Goal: Entertainment & Leisure: Browse casually

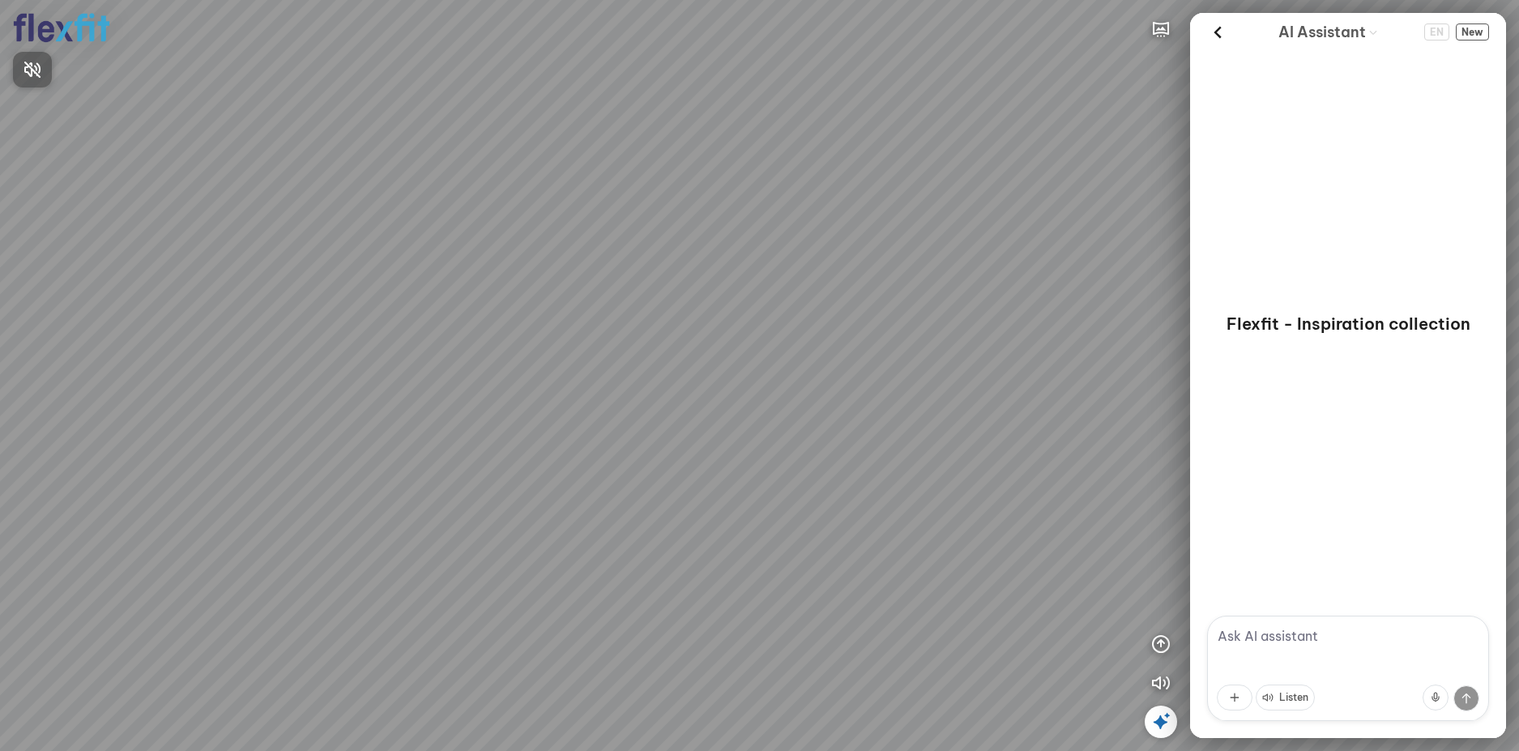
click at [1162, 642] on div at bounding box center [759, 375] width 1519 height 751
click at [1162, 642] on icon "button" at bounding box center [1160, 643] width 19 height 19
click at [1162, 561] on icon "button" at bounding box center [1160, 565] width 19 height 19
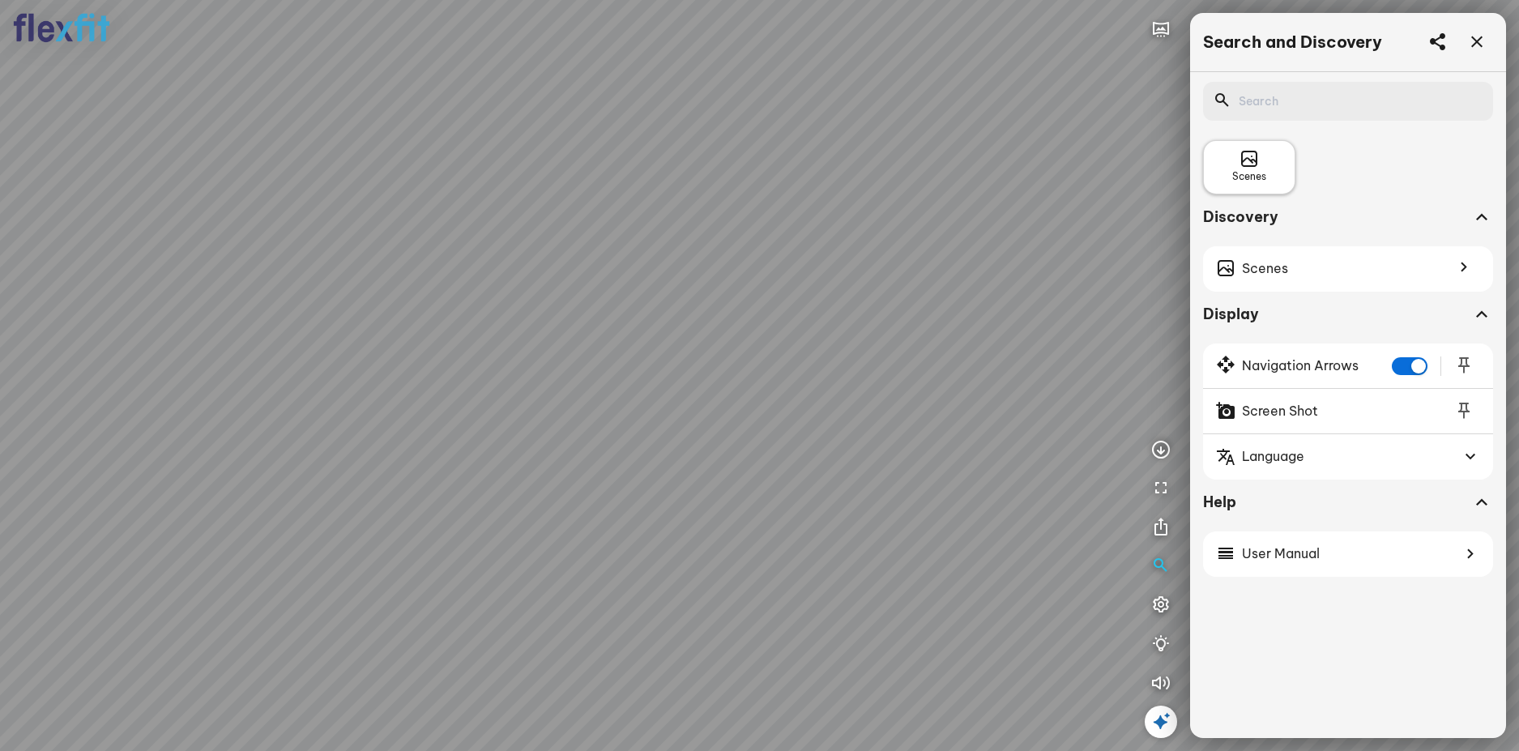
click at [1234, 177] on span "Scenes" at bounding box center [1249, 176] width 34 height 15
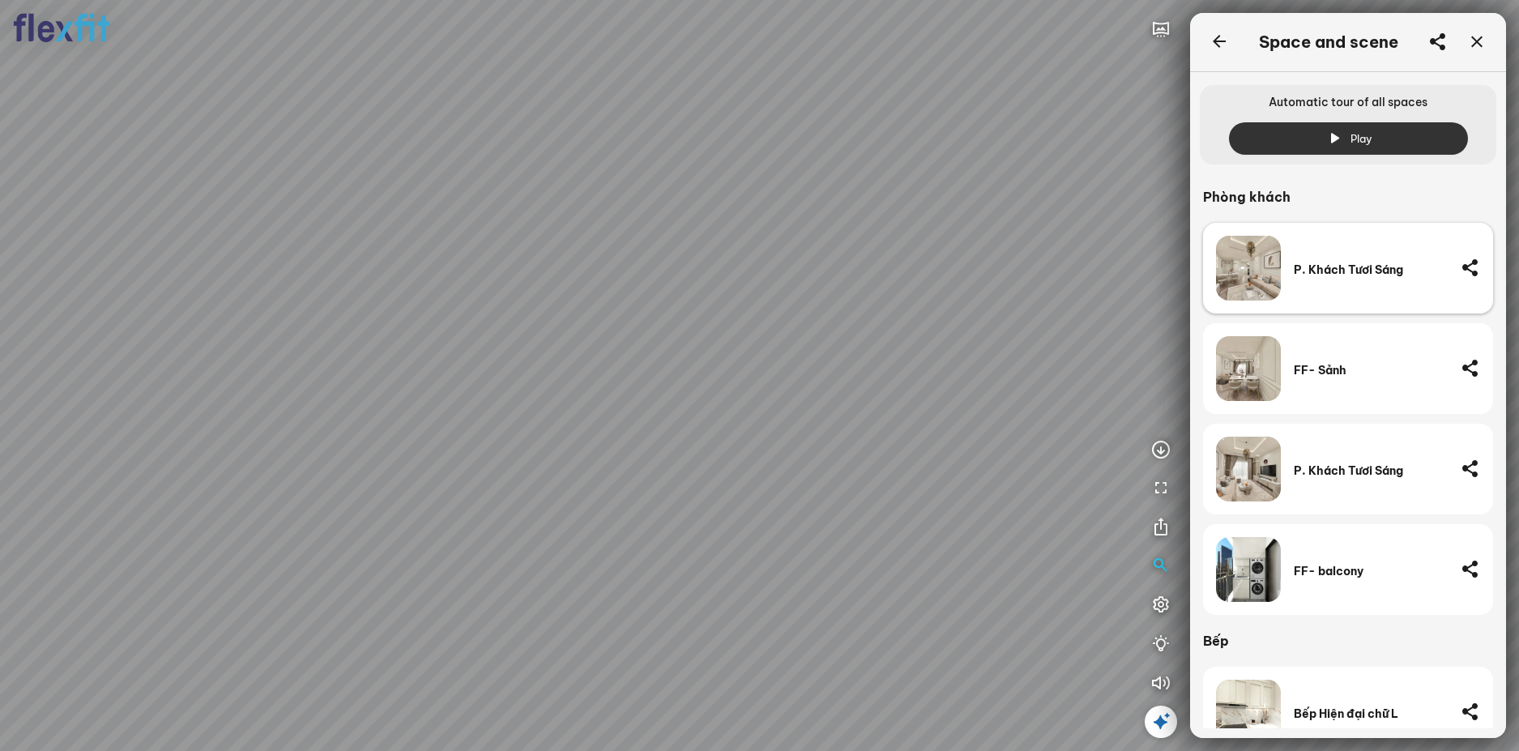
click at [1311, 272] on div "P. Khách Tươi Sáng" at bounding box center [1371, 269] width 154 height 15
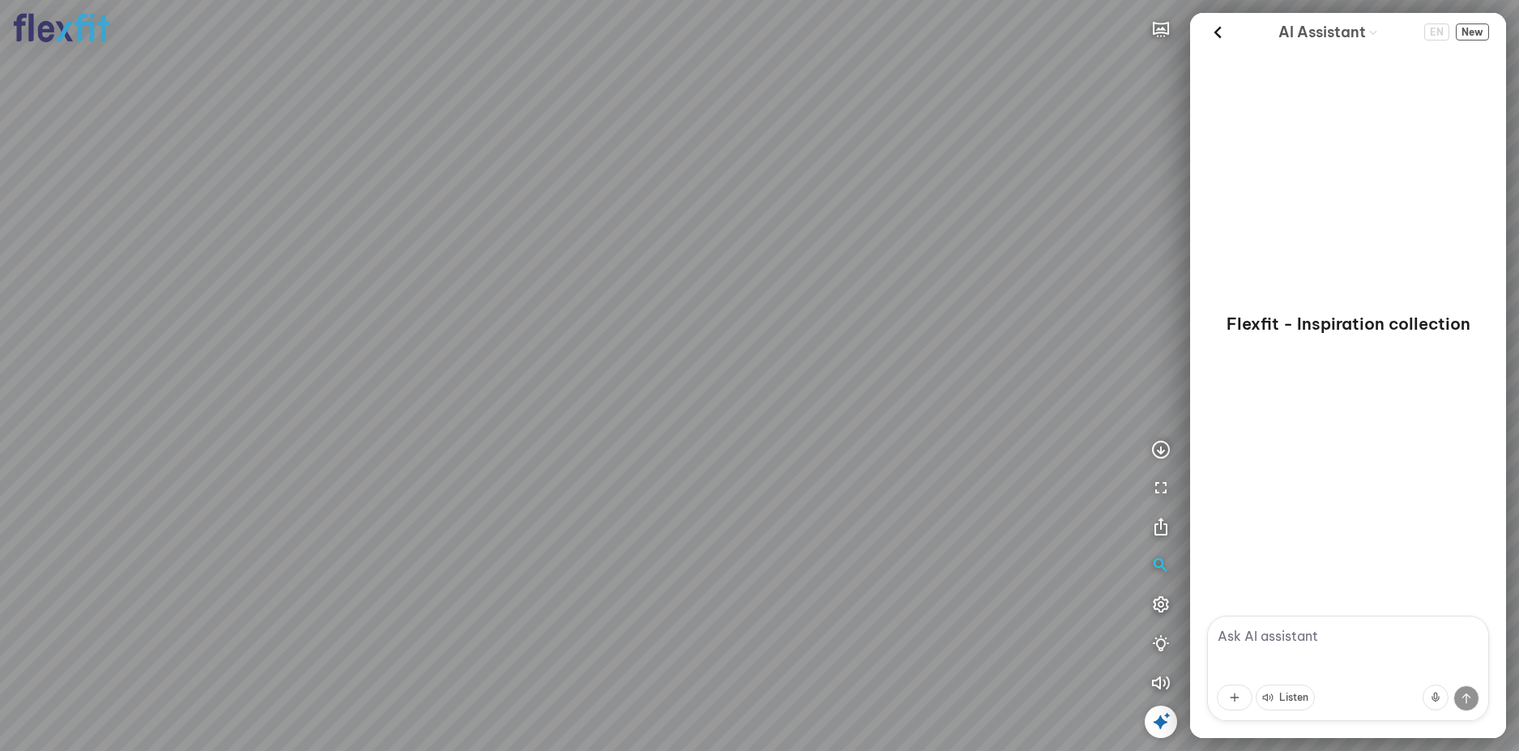
drag, startPoint x: 676, startPoint y: 333, endPoint x: 625, endPoint y: 394, distance: 78.8
click at [625, 394] on div at bounding box center [759, 375] width 1519 height 751
drag, startPoint x: 683, startPoint y: 373, endPoint x: 654, endPoint y: 373, distance: 29.2
click at [654, 373] on div at bounding box center [759, 375] width 1519 height 751
drag, startPoint x: 755, startPoint y: 398, endPoint x: 639, endPoint y: 326, distance: 136.4
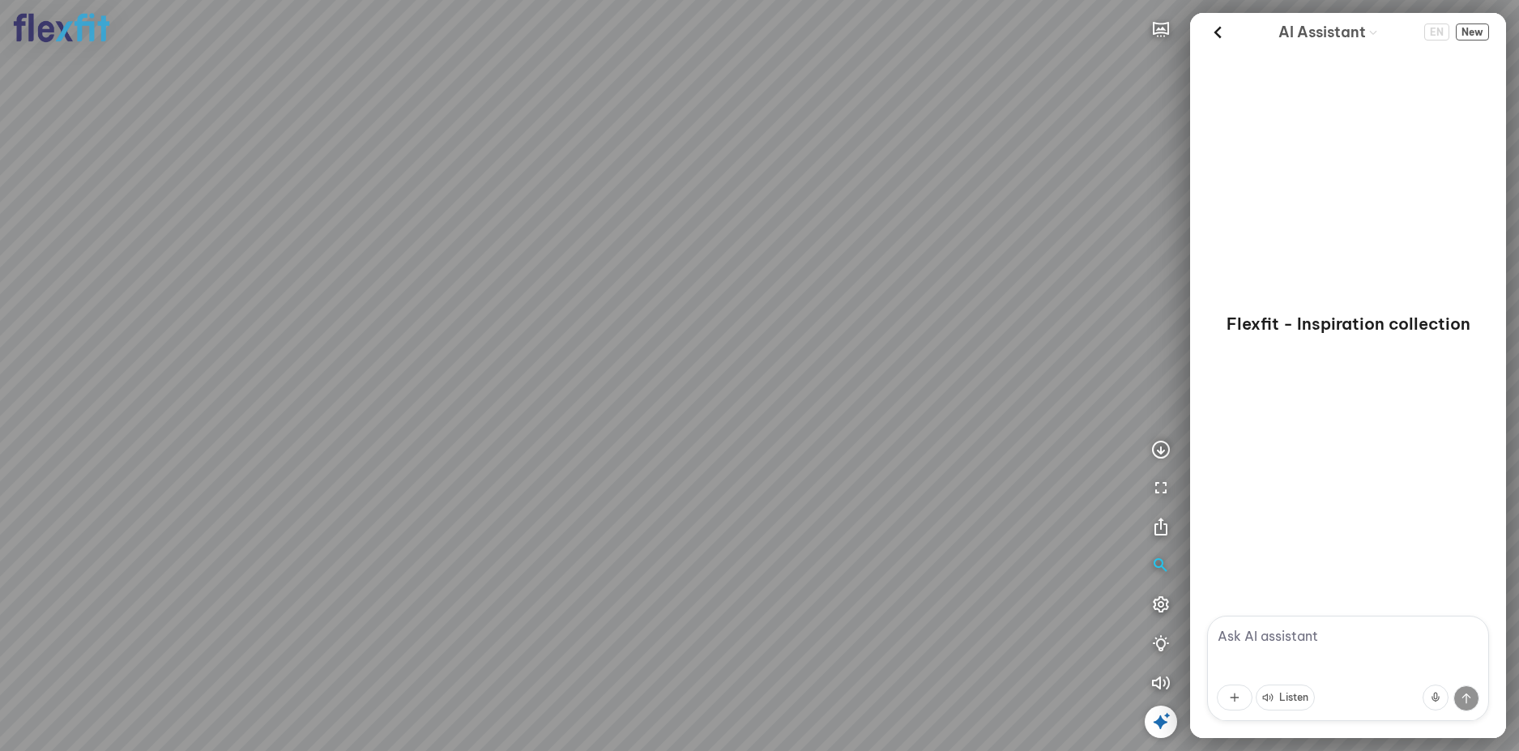
click at [643, 328] on div at bounding box center [759, 375] width 1519 height 751
drag, startPoint x: 734, startPoint y: 395, endPoint x: 817, endPoint y: 329, distance: 106.6
click at [813, 335] on div at bounding box center [759, 375] width 1519 height 751
drag, startPoint x: 791, startPoint y: 383, endPoint x: 844, endPoint y: 473, distance: 104.2
click at [844, 473] on div at bounding box center [759, 375] width 1519 height 751
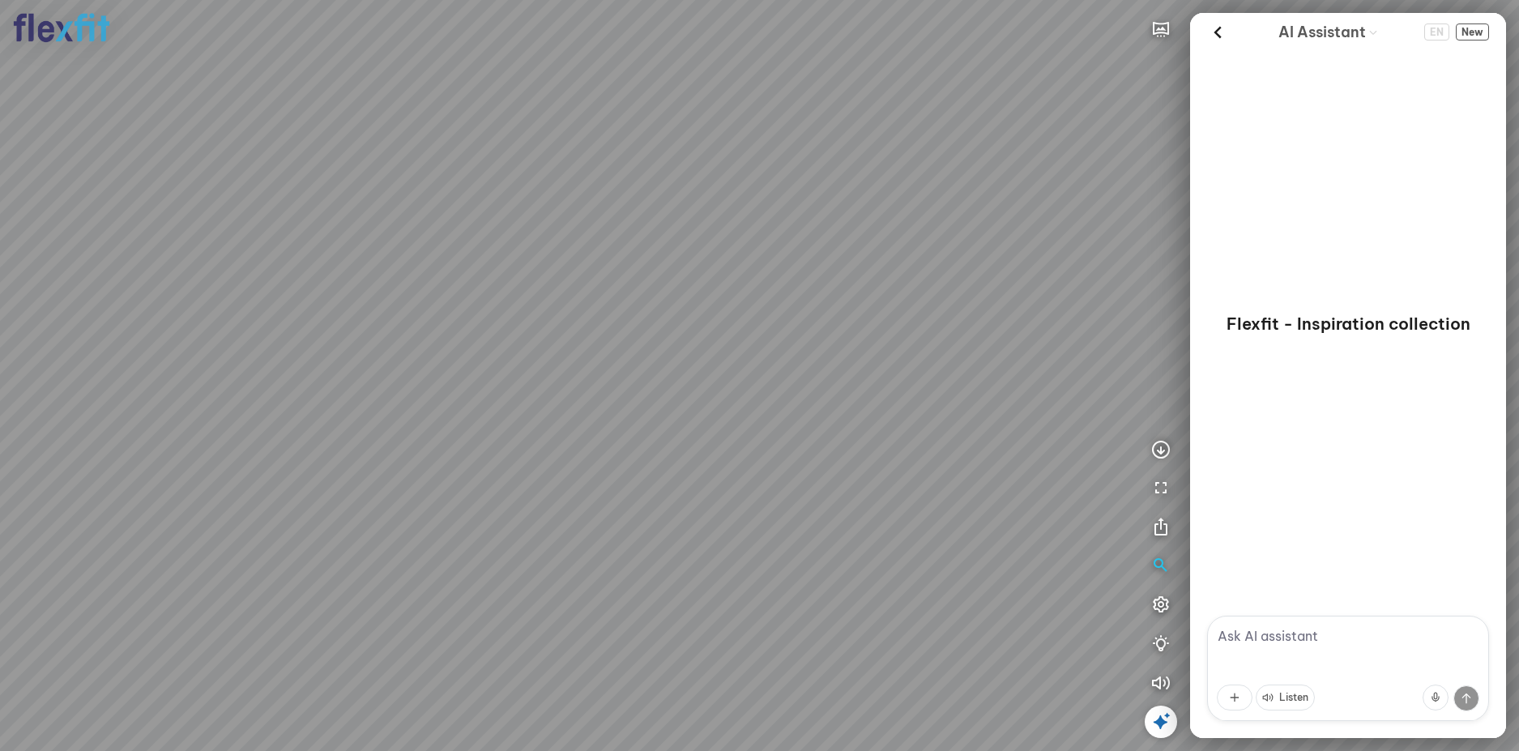
drag, startPoint x: 725, startPoint y: 433, endPoint x: 849, endPoint y: 390, distance: 131.2
click at [838, 392] on div at bounding box center [759, 375] width 1519 height 751
drag, startPoint x: 785, startPoint y: 367, endPoint x: 804, endPoint y: 365, distance: 18.7
click at [804, 365] on div at bounding box center [759, 375] width 1519 height 751
drag, startPoint x: 706, startPoint y: 309, endPoint x: 787, endPoint y: 352, distance: 92.1
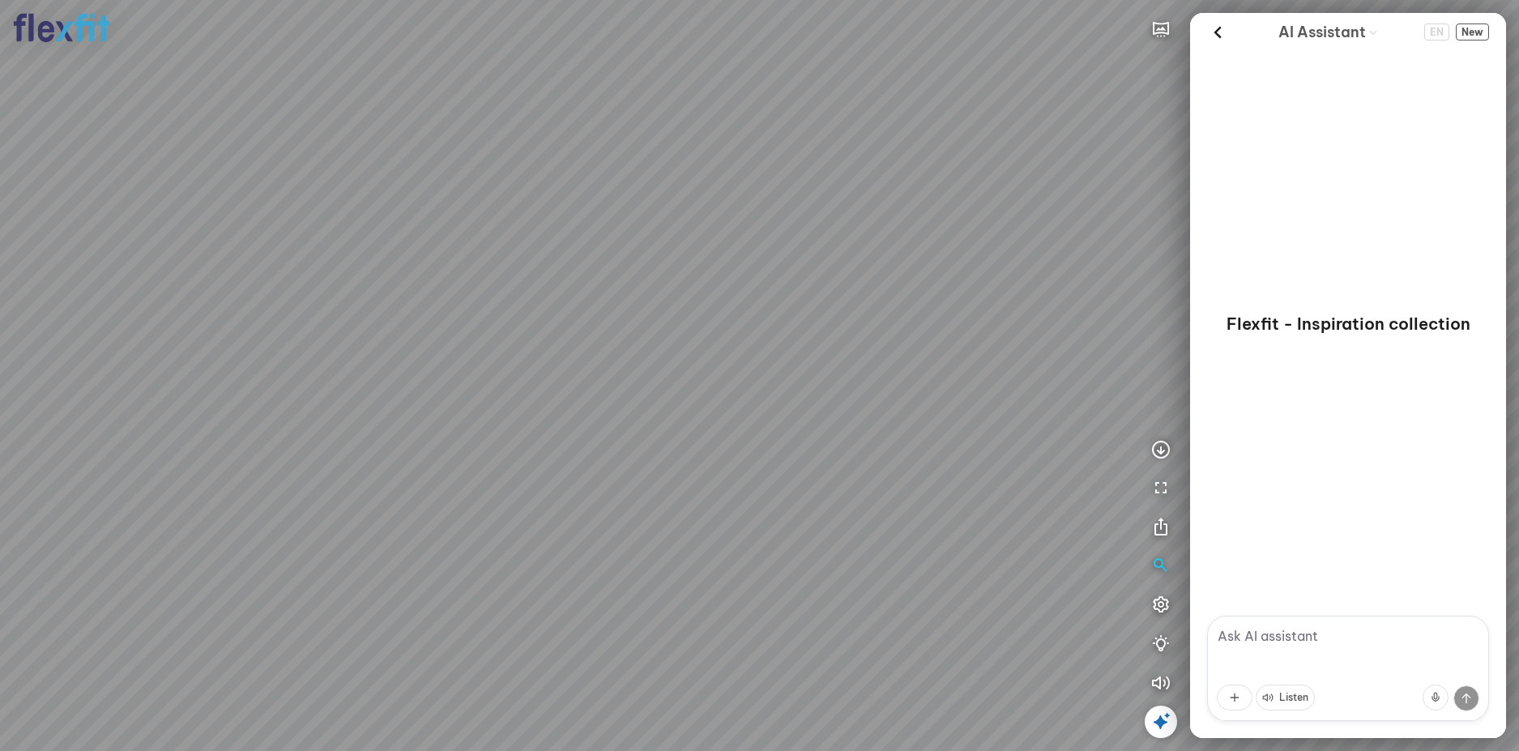
click at [787, 352] on div at bounding box center [759, 375] width 1519 height 751
drag, startPoint x: 699, startPoint y: 369, endPoint x: 767, endPoint y: 413, distance: 80.9
click at [764, 399] on div at bounding box center [759, 375] width 1519 height 751
drag, startPoint x: 750, startPoint y: 413, endPoint x: 701, endPoint y: 403, distance: 49.6
click at [665, 394] on div at bounding box center [759, 375] width 1519 height 751
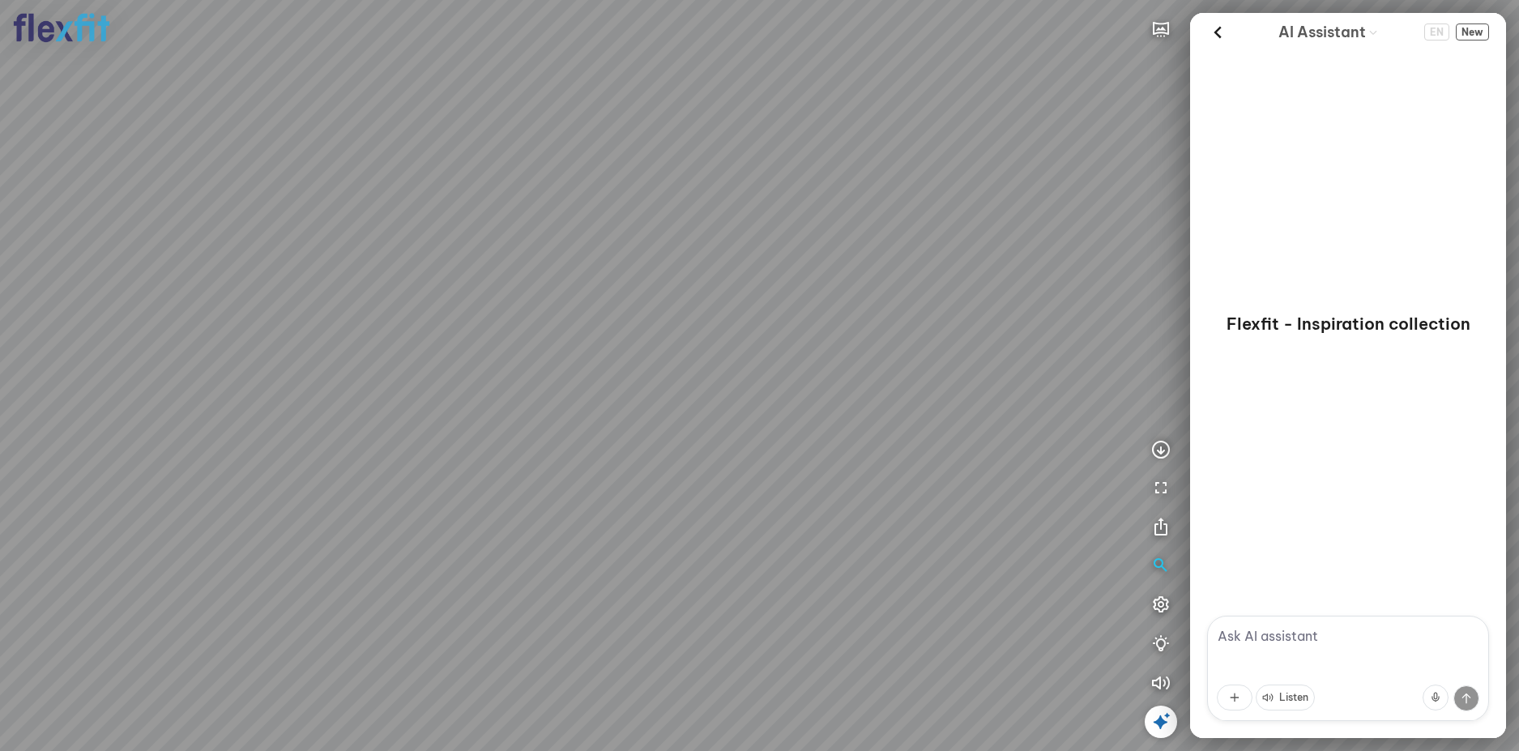
drag, startPoint x: 742, startPoint y: 416, endPoint x: 646, endPoint y: 376, distance: 103.8
click at [648, 377] on div at bounding box center [759, 375] width 1519 height 751
drag, startPoint x: 776, startPoint y: 418, endPoint x: 531, endPoint y: 318, distance: 264.1
click at [569, 333] on div at bounding box center [759, 375] width 1519 height 751
drag, startPoint x: 670, startPoint y: 358, endPoint x: 572, endPoint y: 358, distance: 98.0
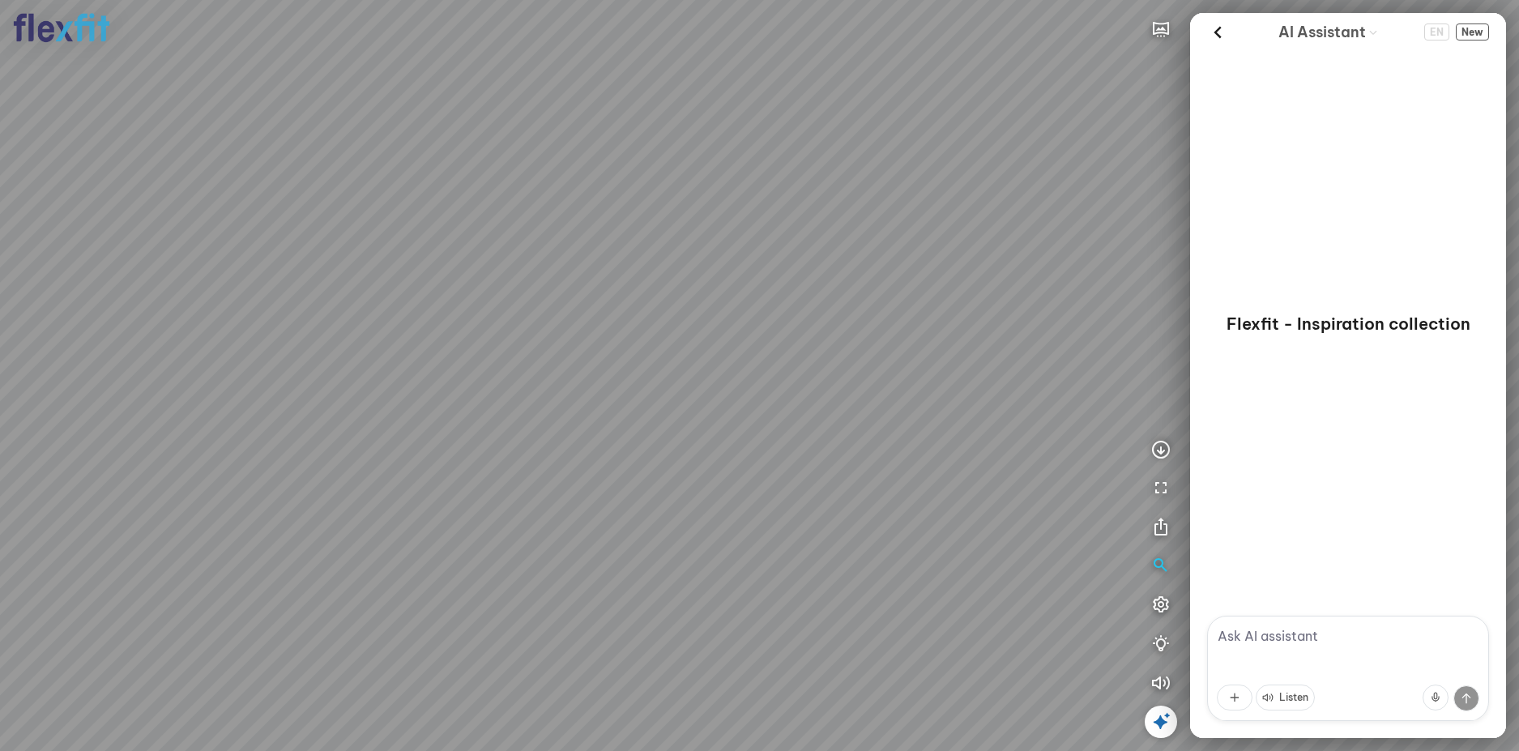
click at [577, 358] on div at bounding box center [759, 375] width 1519 height 751
drag, startPoint x: 591, startPoint y: 364, endPoint x: 787, endPoint y: 304, distance: 205.0
click at [735, 326] on div at bounding box center [759, 375] width 1519 height 751
drag, startPoint x: 670, startPoint y: 356, endPoint x: 841, endPoint y: 313, distance: 176.4
click at [790, 313] on div at bounding box center [759, 375] width 1519 height 751
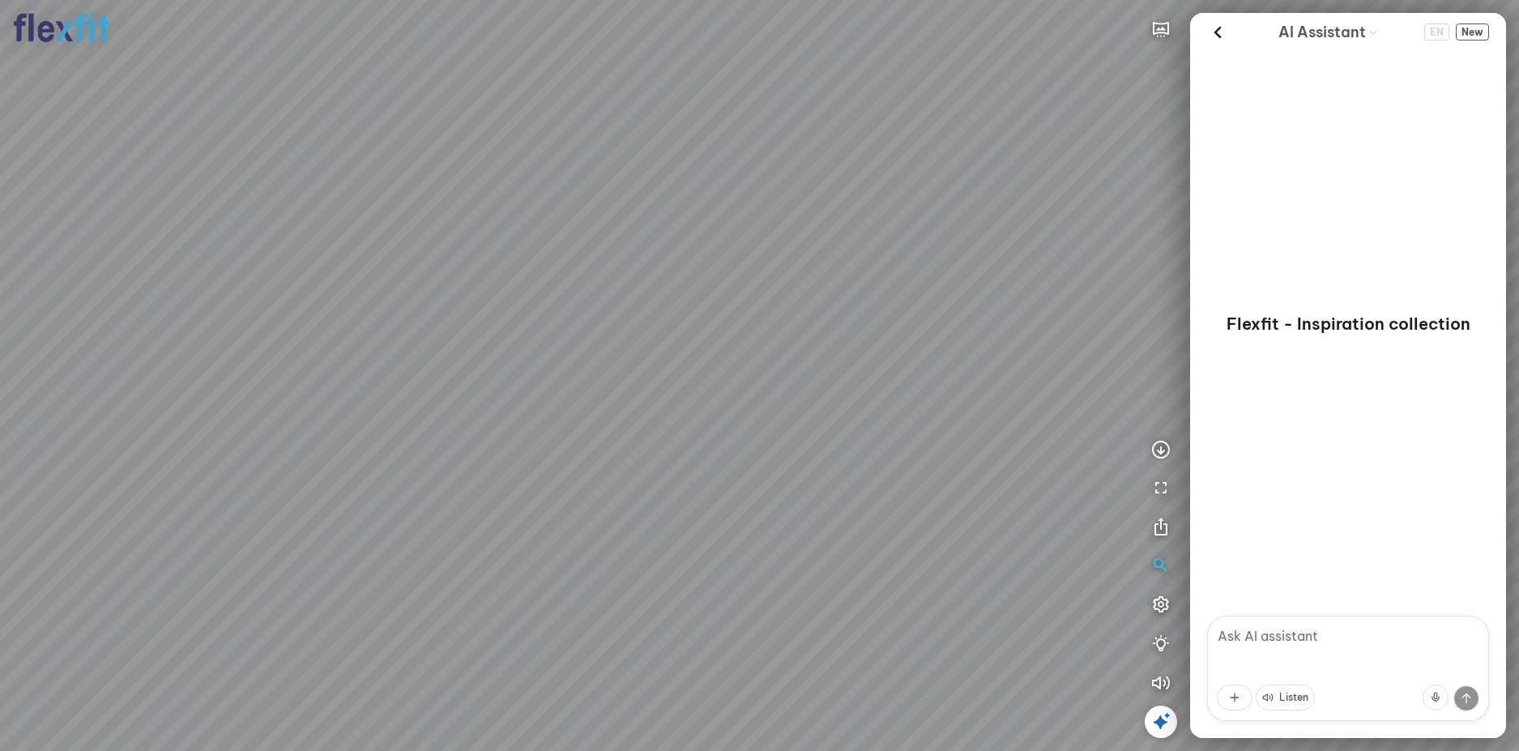
drag, startPoint x: 672, startPoint y: 332, endPoint x: 989, endPoint y: 286, distance: 320.9
click at [953, 291] on div at bounding box center [759, 375] width 1519 height 751
drag, startPoint x: 714, startPoint y: 344, endPoint x: 756, endPoint y: 298, distance: 62.5
click at [753, 287] on div at bounding box center [759, 375] width 1519 height 751
click at [684, 467] on div at bounding box center [759, 375] width 1519 height 751
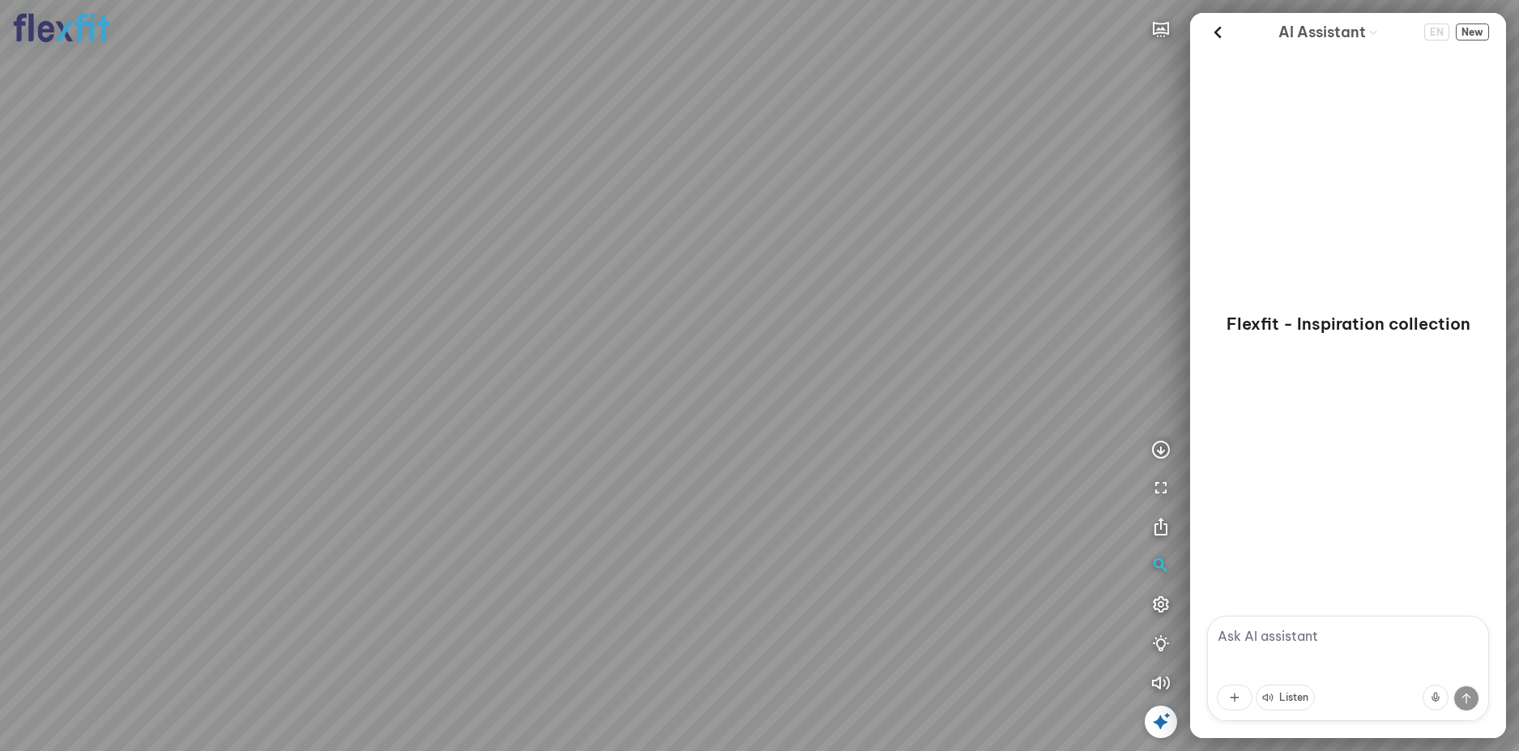
click at [641, 439] on div at bounding box center [759, 375] width 1519 height 751
drag, startPoint x: 760, startPoint y: 373, endPoint x: 701, endPoint y: 368, distance: 59.3
click at [701, 368] on div at bounding box center [759, 375] width 1519 height 751
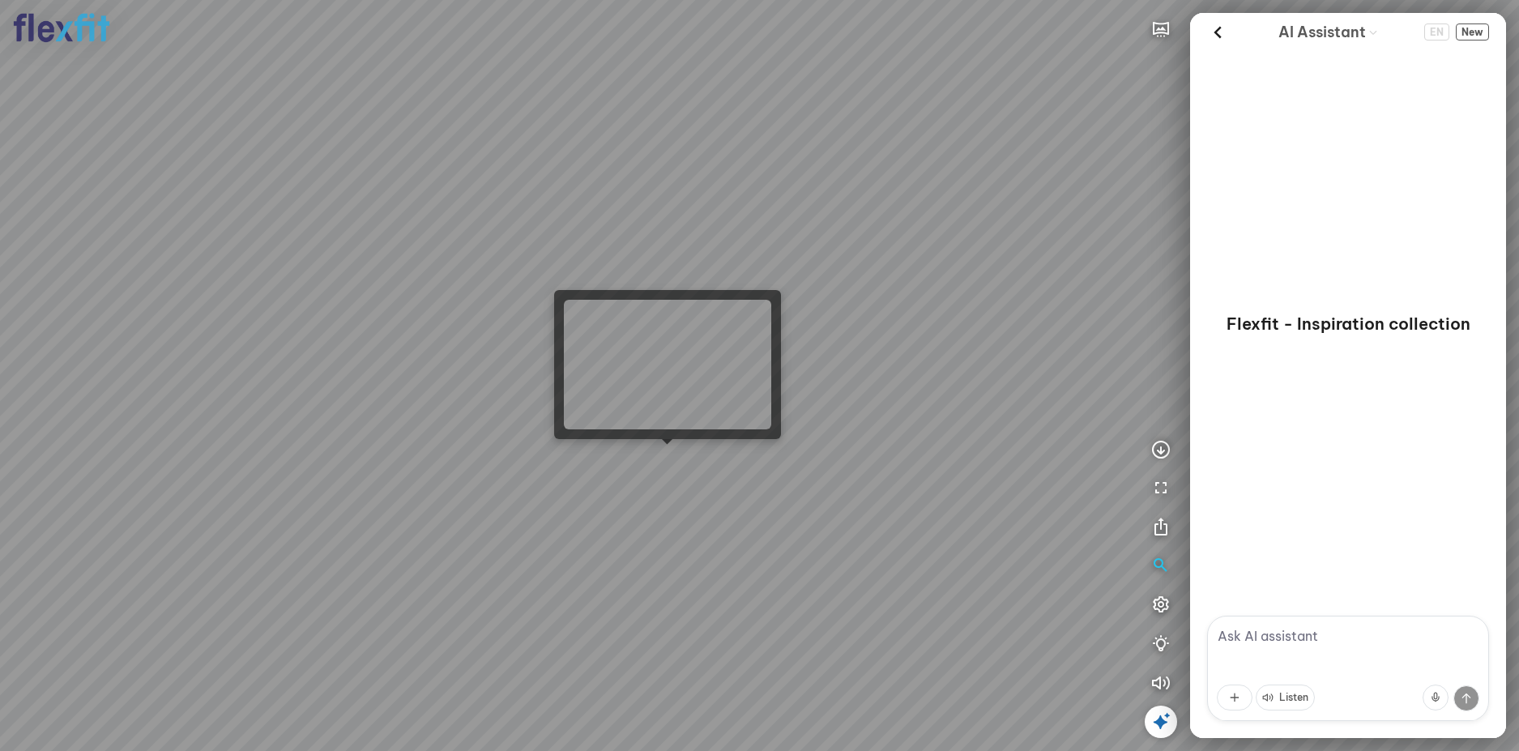
click at [676, 463] on div at bounding box center [759, 375] width 1519 height 751
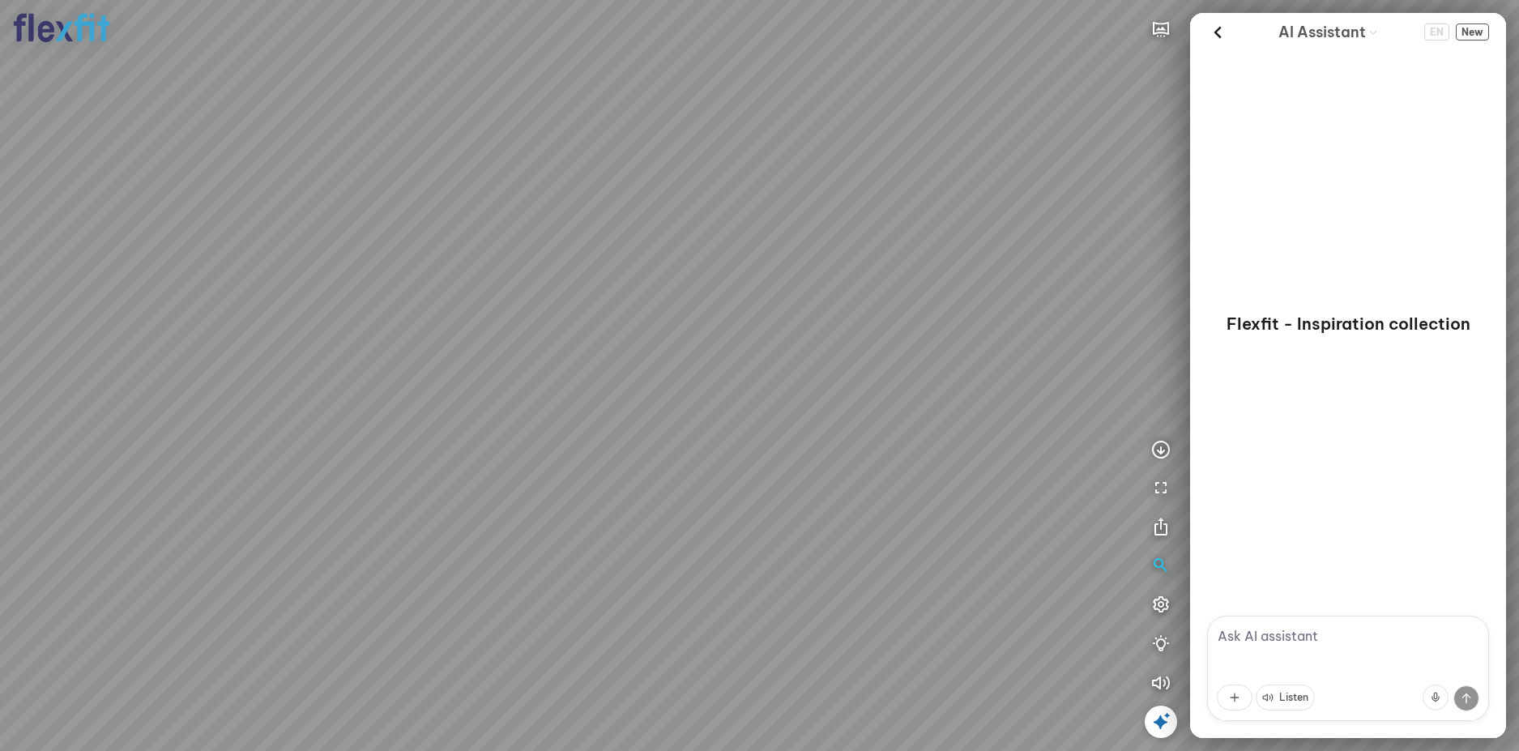
drag, startPoint x: 748, startPoint y: 357, endPoint x: 923, endPoint y: 311, distance: 181.0
click at [854, 324] on div at bounding box center [759, 375] width 1519 height 751
drag, startPoint x: 770, startPoint y: 373, endPoint x: 970, endPoint y: 377, distance: 200.1
click at [962, 377] on div at bounding box center [759, 375] width 1519 height 751
drag, startPoint x: 680, startPoint y: 339, endPoint x: 826, endPoint y: 333, distance: 146.8
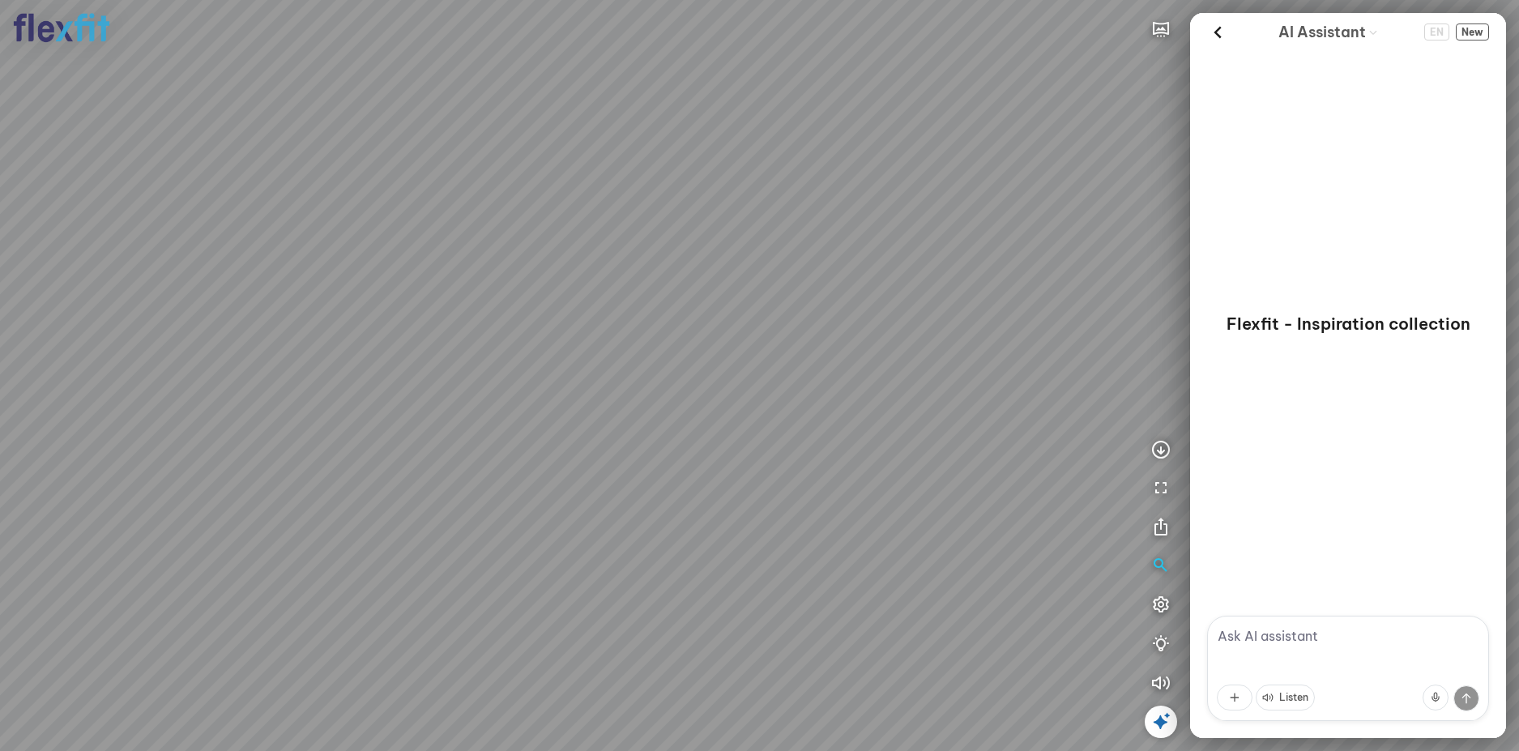
click at [826, 333] on div at bounding box center [759, 375] width 1519 height 751
drag, startPoint x: 546, startPoint y: 311, endPoint x: 940, endPoint y: 311, distance: 393.7
click at [940, 311] on div at bounding box center [759, 375] width 1519 height 751
drag, startPoint x: 718, startPoint y: 286, endPoint x: 806, endPoint y: 405, distance: 148.2
click at [808, 398] on div at bounding box center [759, 375] width 1519 height 751
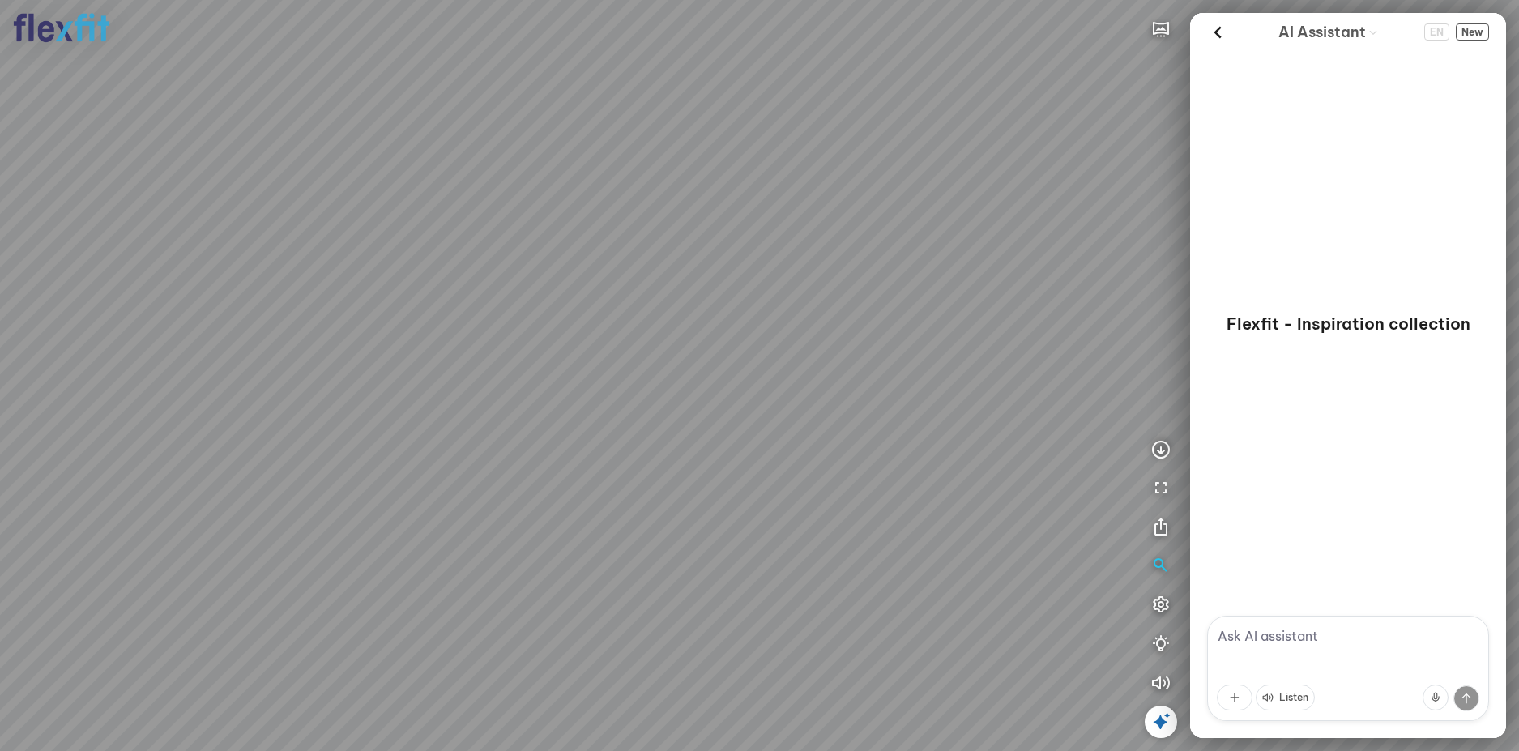
drag, startPoint x: 807, startPoint y: 368, endPoint x: 726, endPoint y: 426, distance: 99.8
click at [726, 426] on div at bounding box center [759, 375] width 1519 height 751
click at [740, 420] on div at bounding box center [759, 375] width 1519 height 751
drag, startPoint x: 685, startPoint y: 435, endPoint x: 547, endPoint y: 409, distance: 140.9
click at [553, 411] on div at bounding box center [759, 375] width 1519 height 751
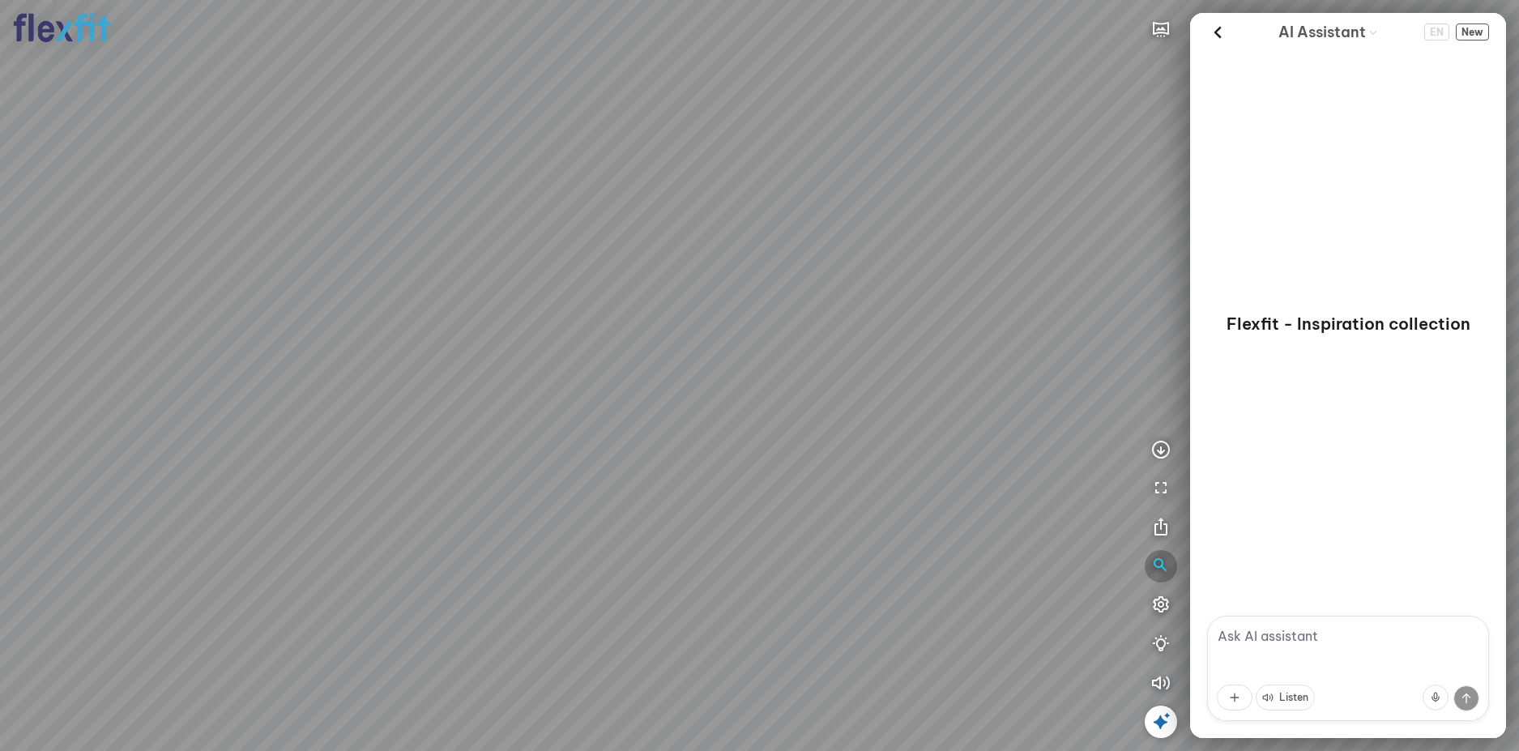
click at [1166, 568] on icon "button" at bounding box center [1160, 565] width 19 height 19
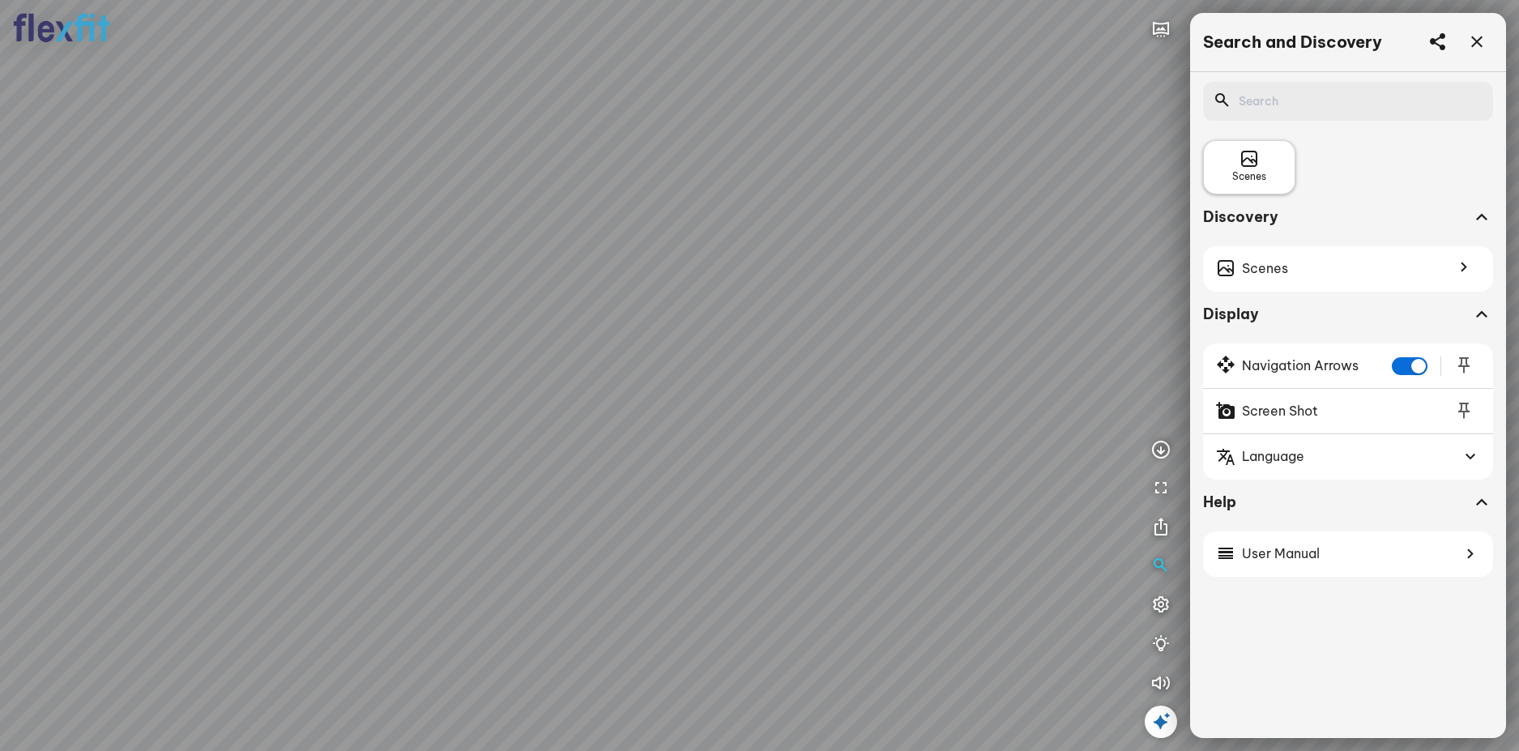
click at [1250, 173] on span "Scenes" at bounding box center [1249, 176] width 34 height 15
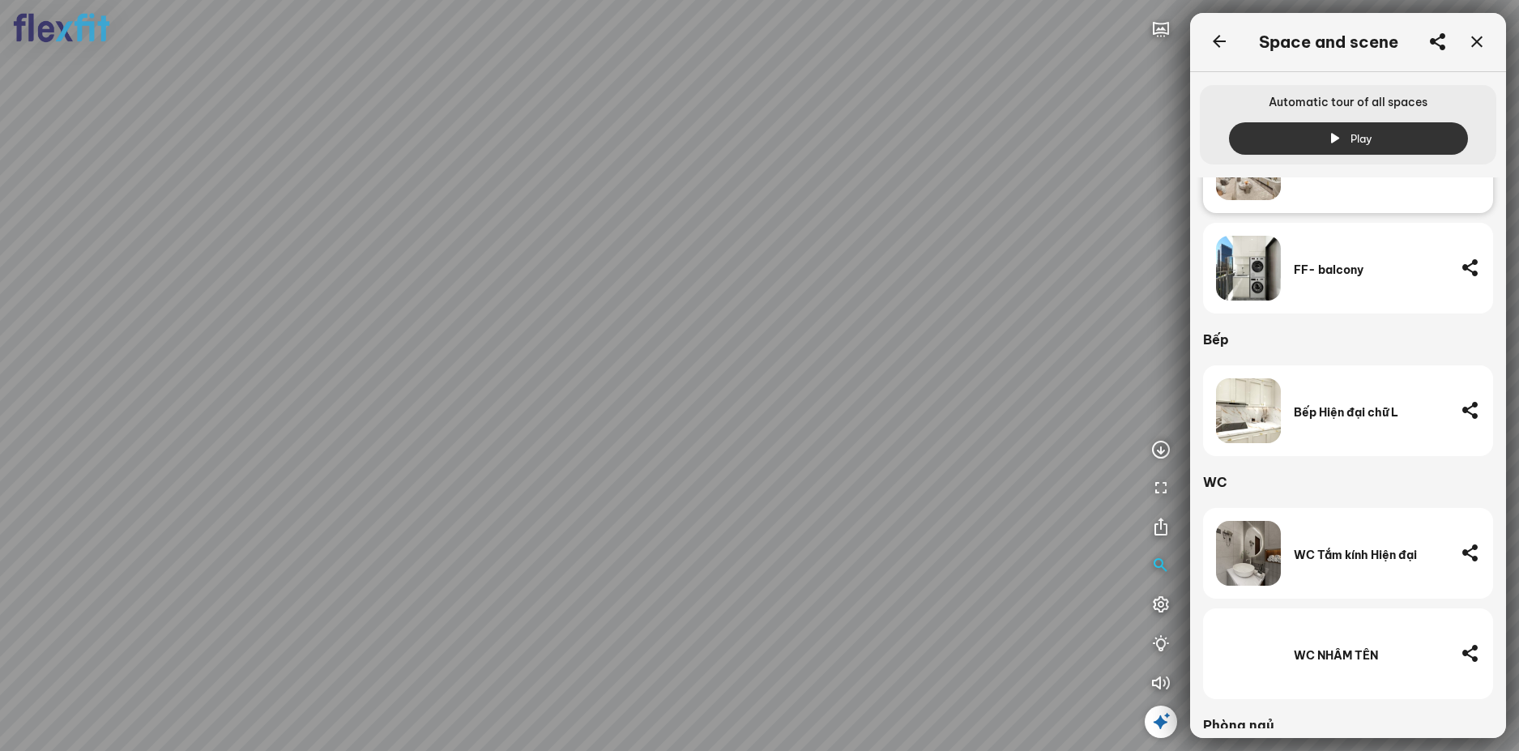
scroll to position [502, 0]
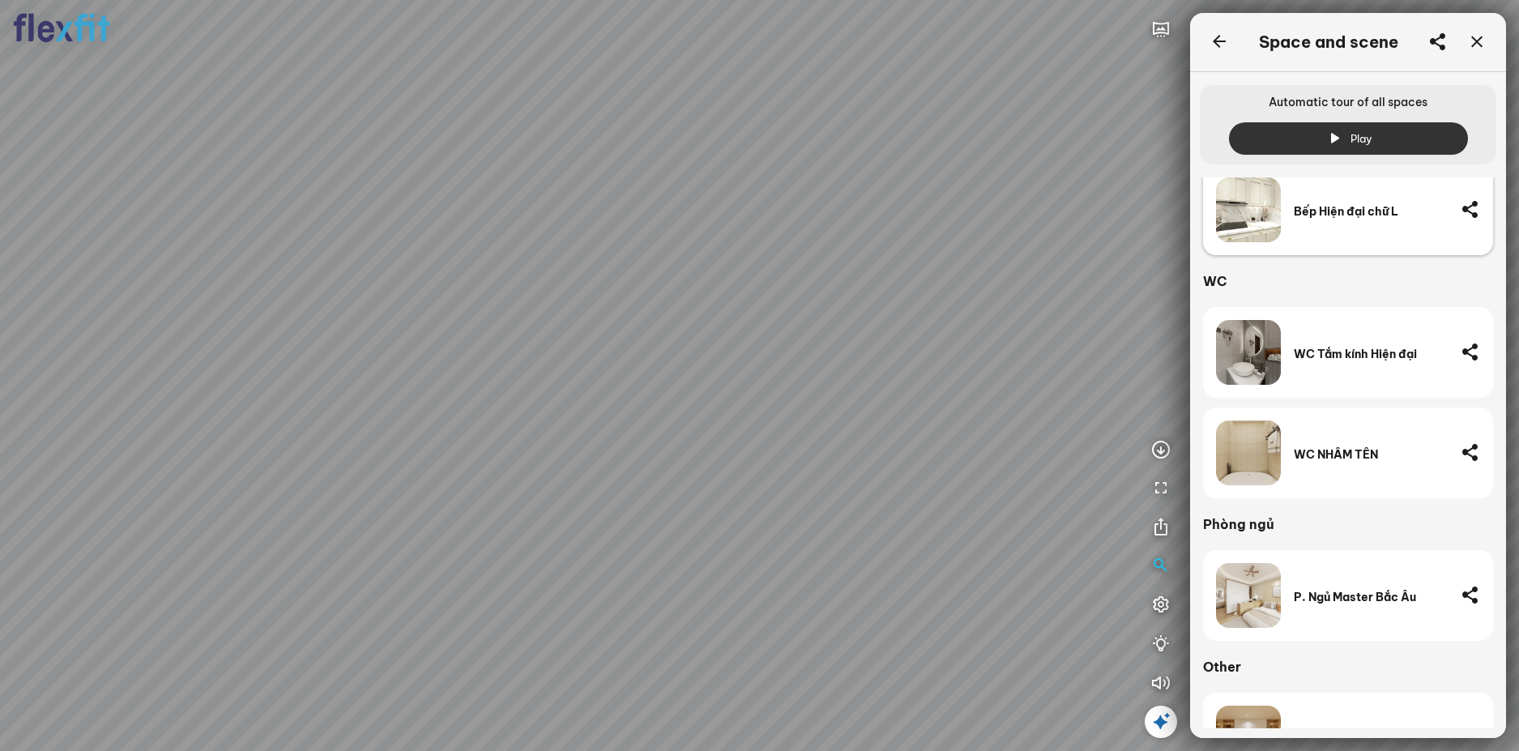
click at [1324, 203] on div "Bếp Hiện đại chữ L" at bounding box center [1371, 209] width 154 height 65
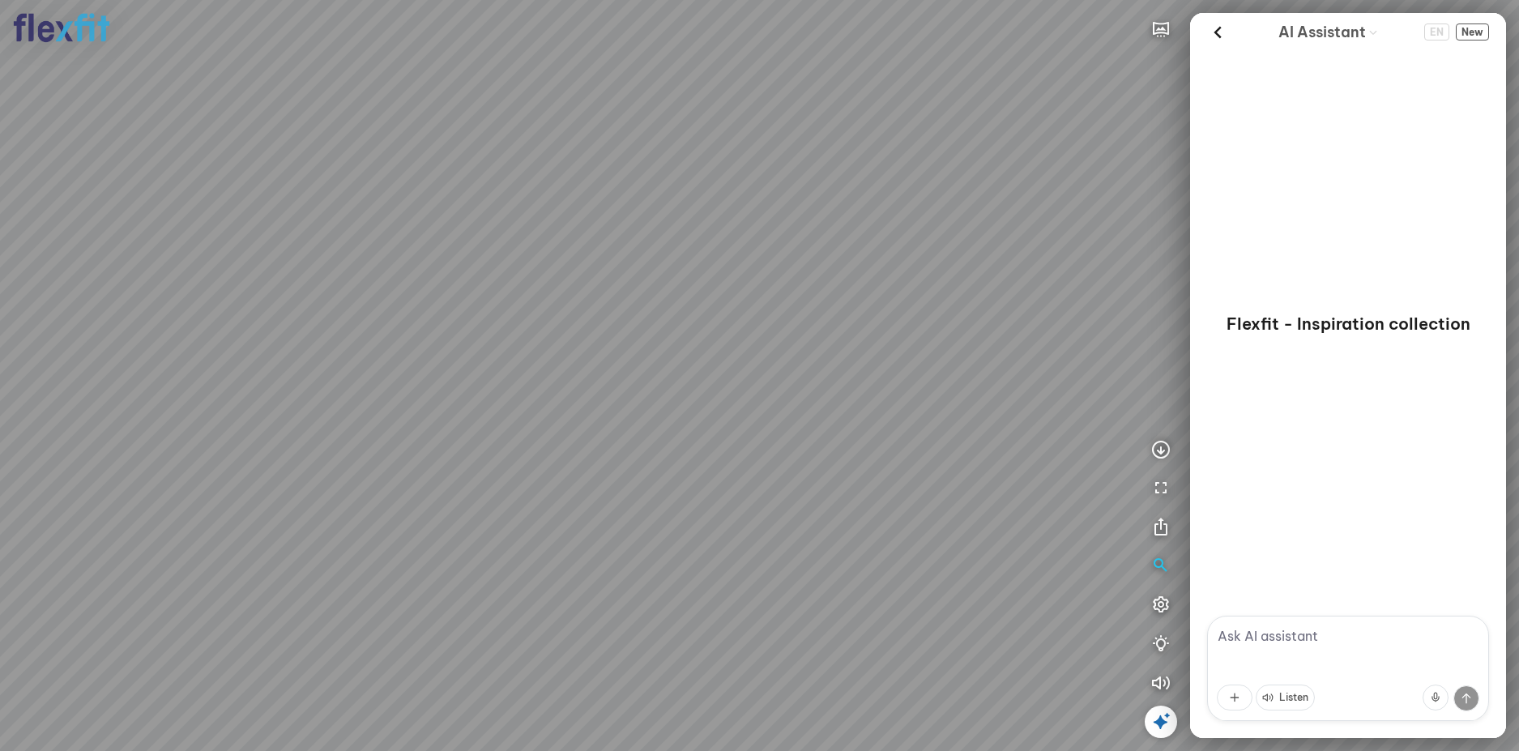
drag, startPoint x: 713, startPoint y: 371, endPoint x: 689, endPoint y: 453, distance: 85.3
click at [689, 453] on div at bounding box center [759, 375] width 1519 height 751
drag, startPoint x: 692, startPoint y: 401, endPoint x: 842, endPoint y: 360, distance: 155.4
click at [842, 360] on div at bounding box center [759, 375] width 1519 height 751
drag, startPoint x: 608, startPoint y: 346, endPoint x: 752, endPoint y: 346, distance: 143.4
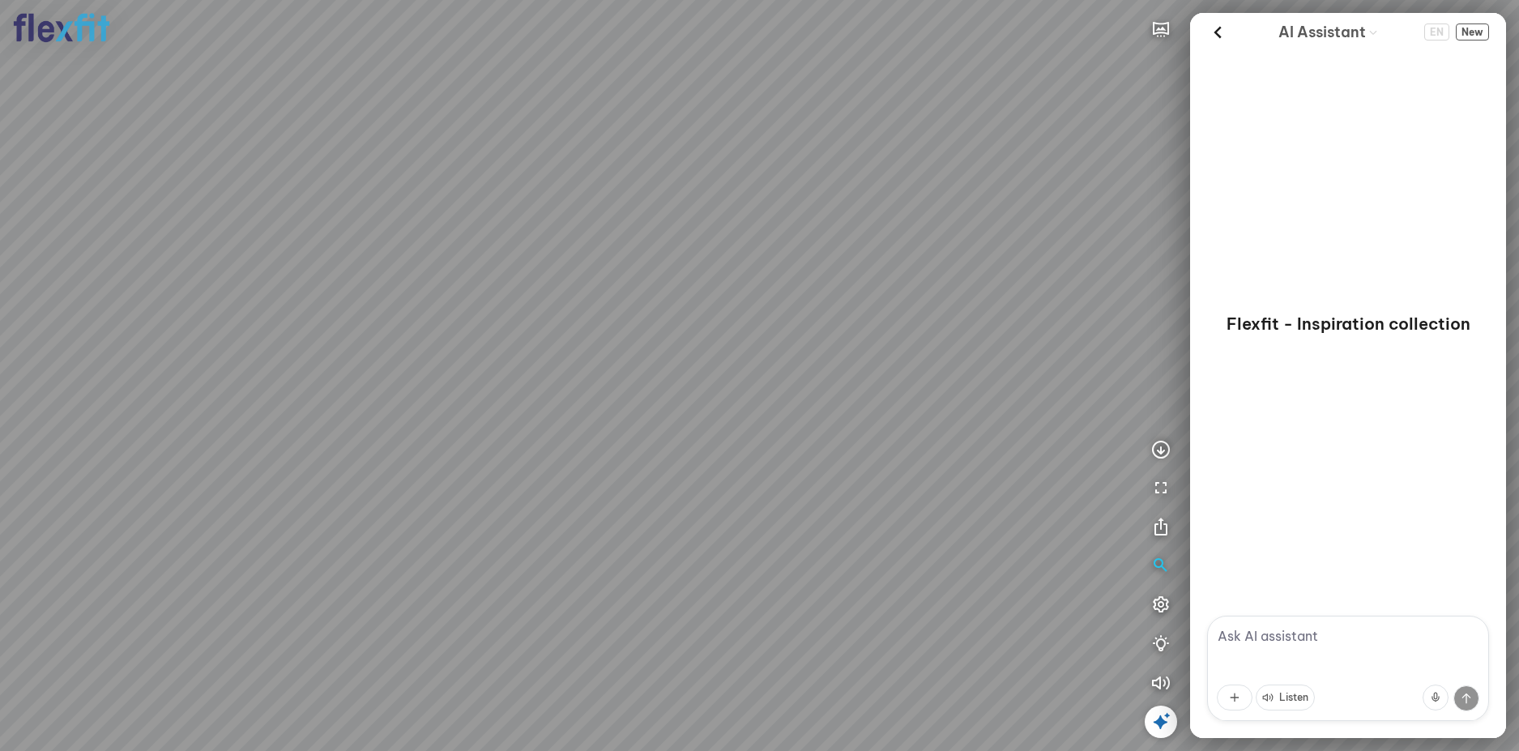
click at [739, 346] on div at bounding box center [759, 375] width 1519 height 751
drag, startPoint x: 549, startPoint y: 354, endPoint x: 809, endPoint y: 345, distance: 260.2
click at [774, 345] on div at bounding box center [759, 375] width 1519 height 751
drag, startPoint x: 718, startPoint y: 355, endPoint x: 799, endPoint y: 346, distance: 81.5
click at [784, 344] on div at bounding box center [759, 375] width 1519 height 751
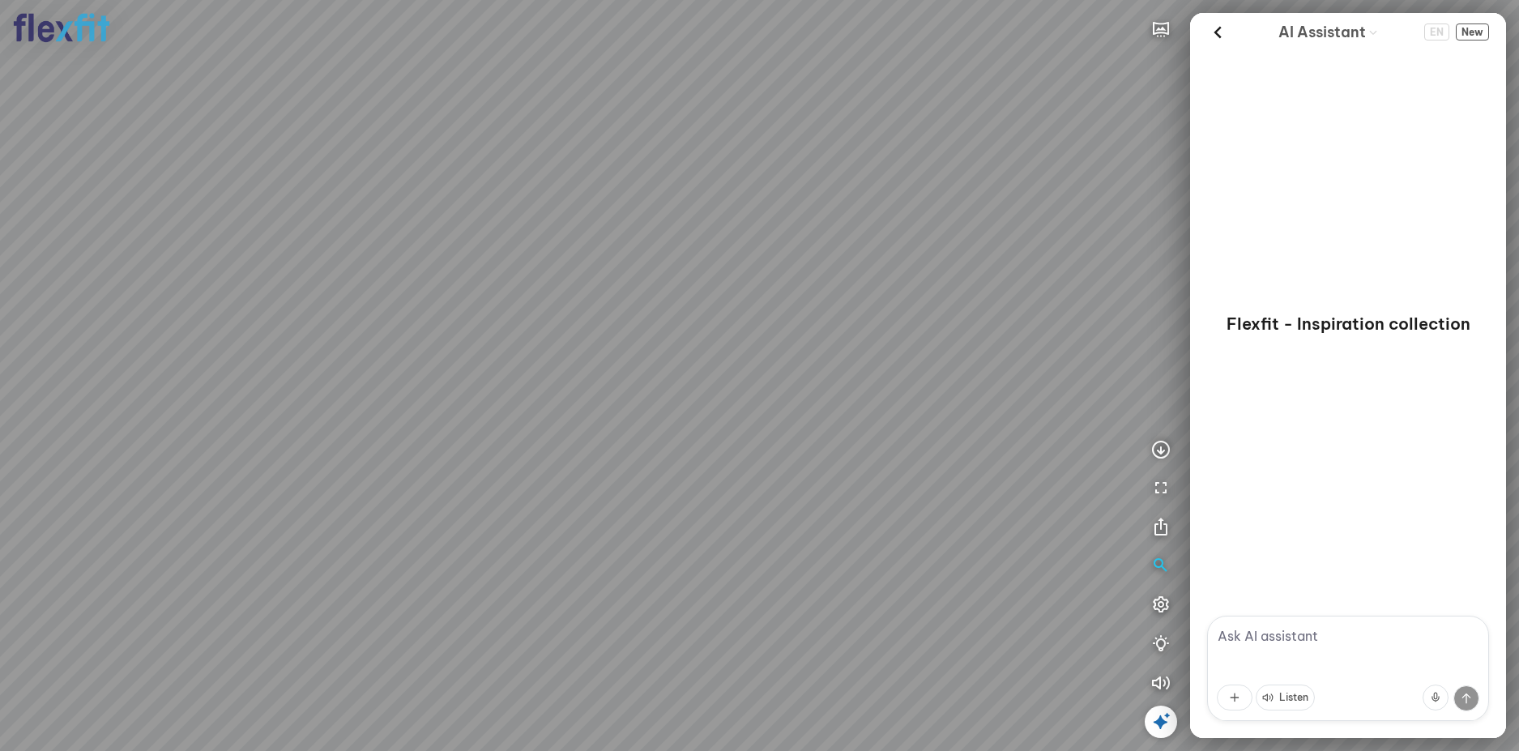
drag
click at [746, 398] on div at bounding box center [759, 375] width 1519 height 751
click at [780, 394] on div at bounding box center [759, 375] width 1519 height 751
click at [835, 412] on div at bounding box center [759, 375] width 1519 height 751
click at [694, 460] on div at bounding box center [759, 375] width 1519 height 751
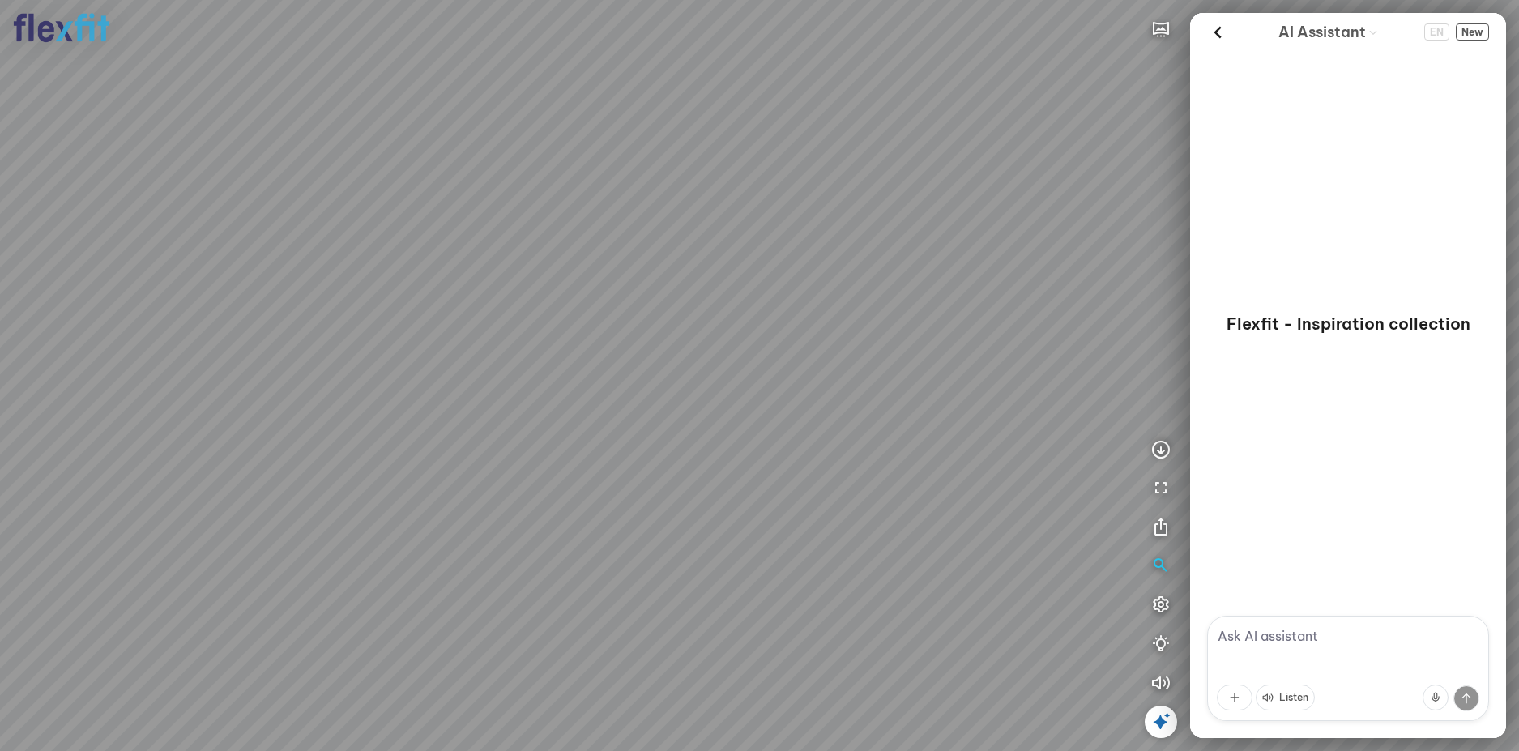
click at [683, 423] on div at bounding box center [759, 375] width 1519 height 751
click at [657, 423] on div at bounding box center [759, 375] width 1519 height 751
click at [622, 406] on div at bounding box center [759, 375] width 1519 height 751
click at [578, 374] on div at bounding box center [759, 375] width 1519 height 751
click at [603, 470] on div at bounding box center [759, 375] width 1519 height 751
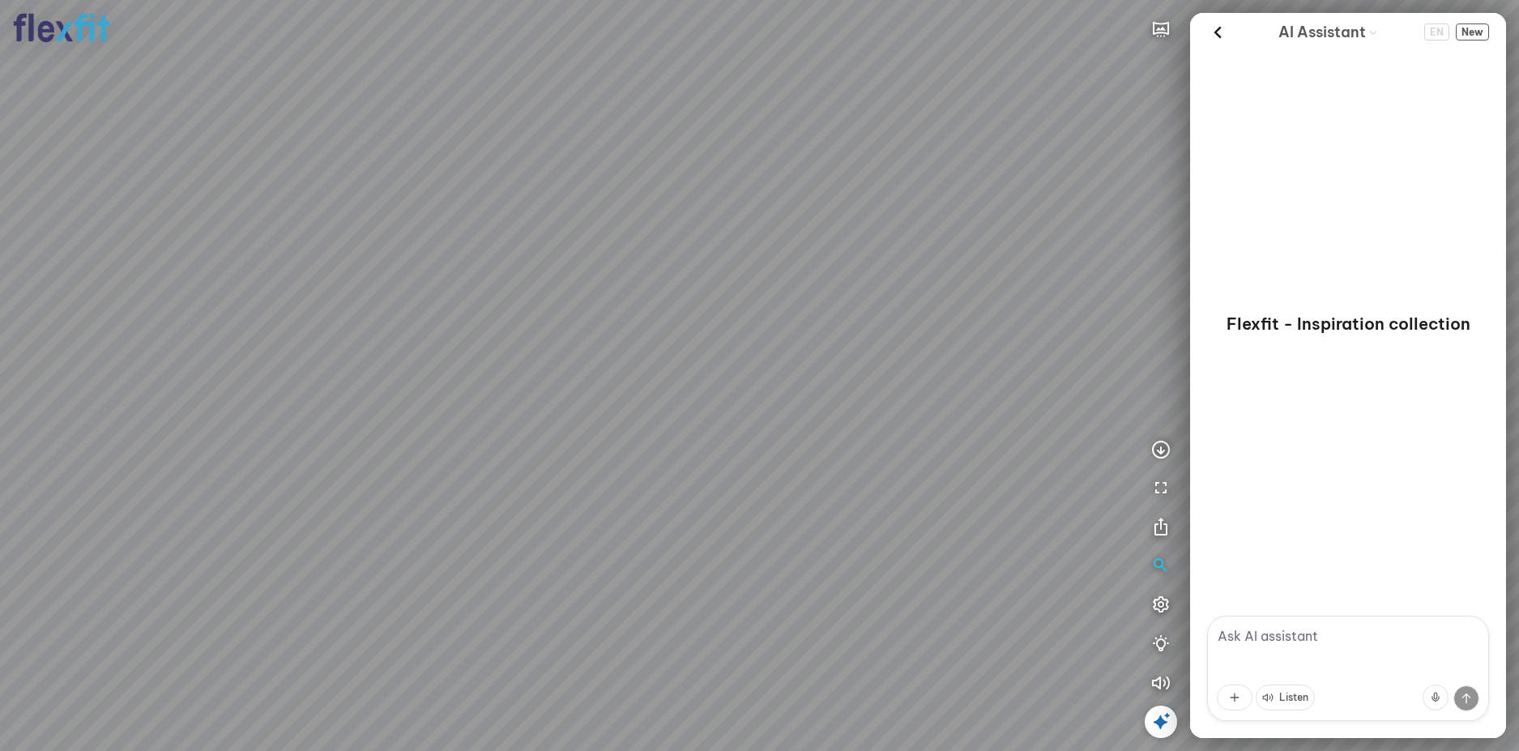
click at [839, 406] on div at bounding box center [759, 375] width 1519 height 751
click at [791, 468] on div at bounding box center [759, 375] width 1519 height 751
click at [739, 424] on div at bounding box center [759, 375] width 1519 height 751
click at [697, 426] on div at bounding box center [759, 375] width 1519 height 751
click at [623, 427] on div at bounding box center [759, 375] width 1519 height 751
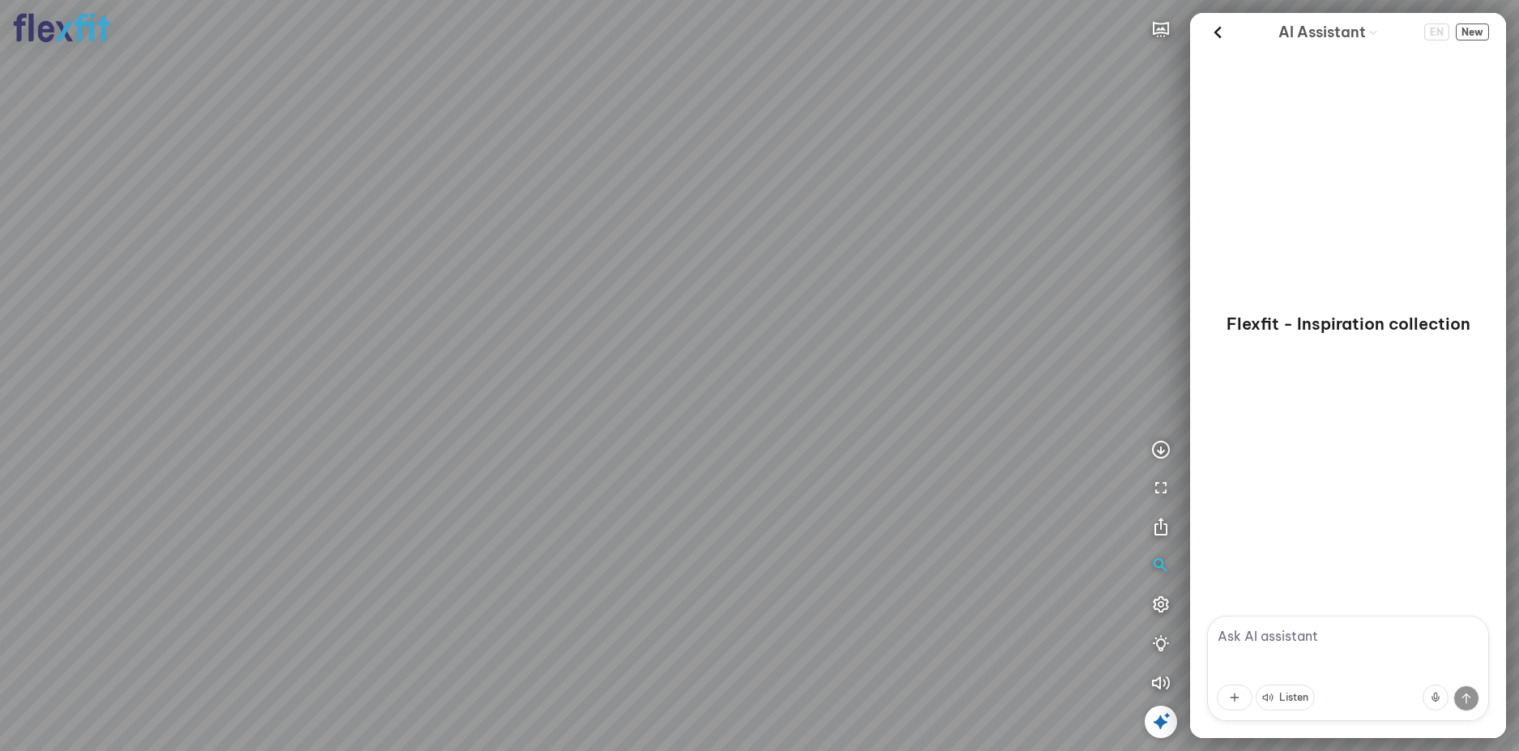
click at [723, 428] on div at bounding box center [759, 375] width 1519 height 751
click at [883, 468] on div at bounding box center [759, 375] width 1519 height 751
drag, startPoint x: 853, startPoint y: 417, endPoint x: 885, endPoint y: 458, distance: 51.4
click at [866, 455] on div at bounding box center [759, 375] width 1519 height 751
drag, startPoint x: 869, startPoint y: 458, endPoint x: 910, endPoint y: 467, distance: 41.5
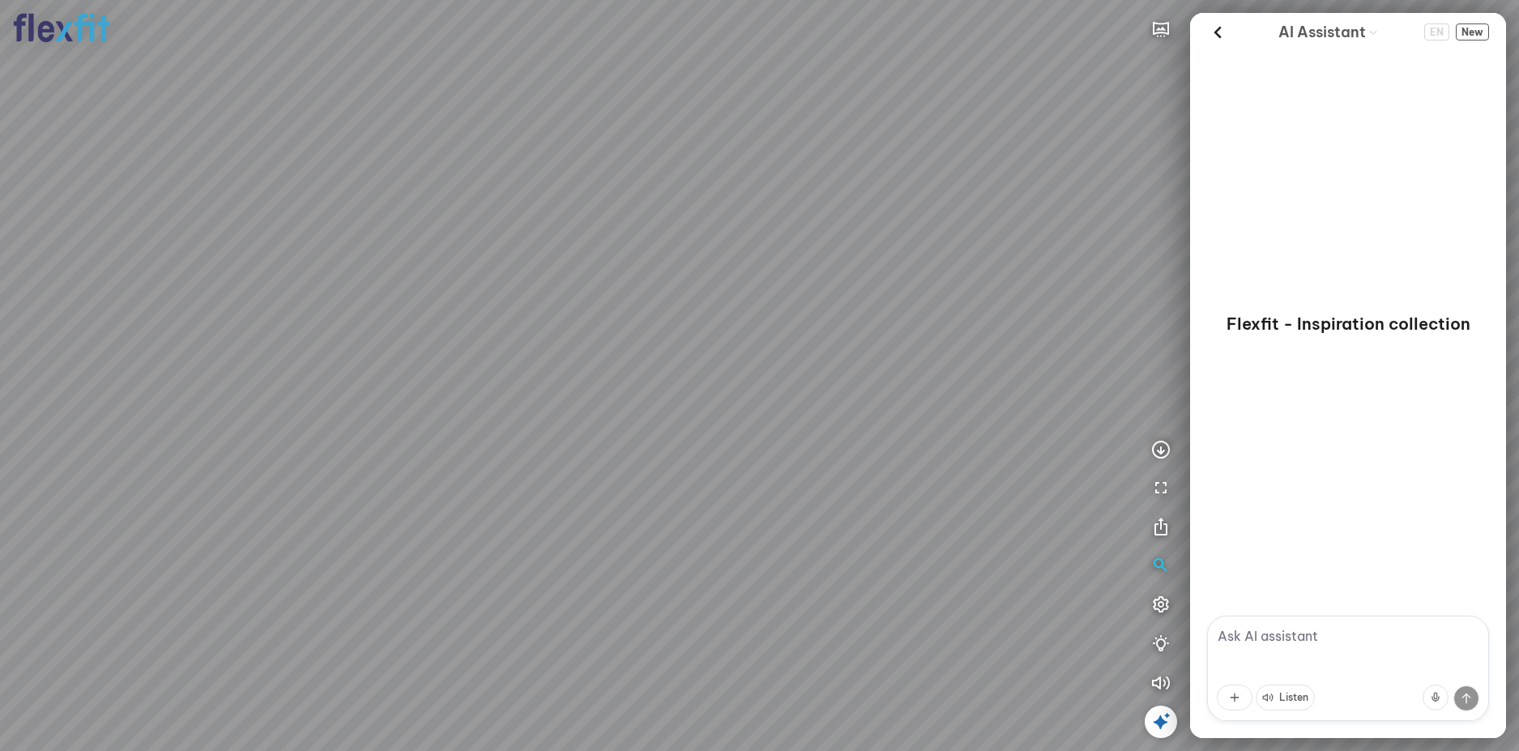
click at [907, 467] on div at bounding box center [759, 375] width 1519 height 751
drag, startPoint x: 845, startPoint y: 459, endPoint x: 923, endPoint y: 455, distance: 77.9
click at [915, 455] on div at bounding box center [759, 375] width 1519 height 751
drag, startPoint x: 842, startPoint y: 462, endPoint x: 692, endPoint y: 420, distance: 156.4
click at [679, 421] on div at bounding box center [759, 375] width 1519 height 751
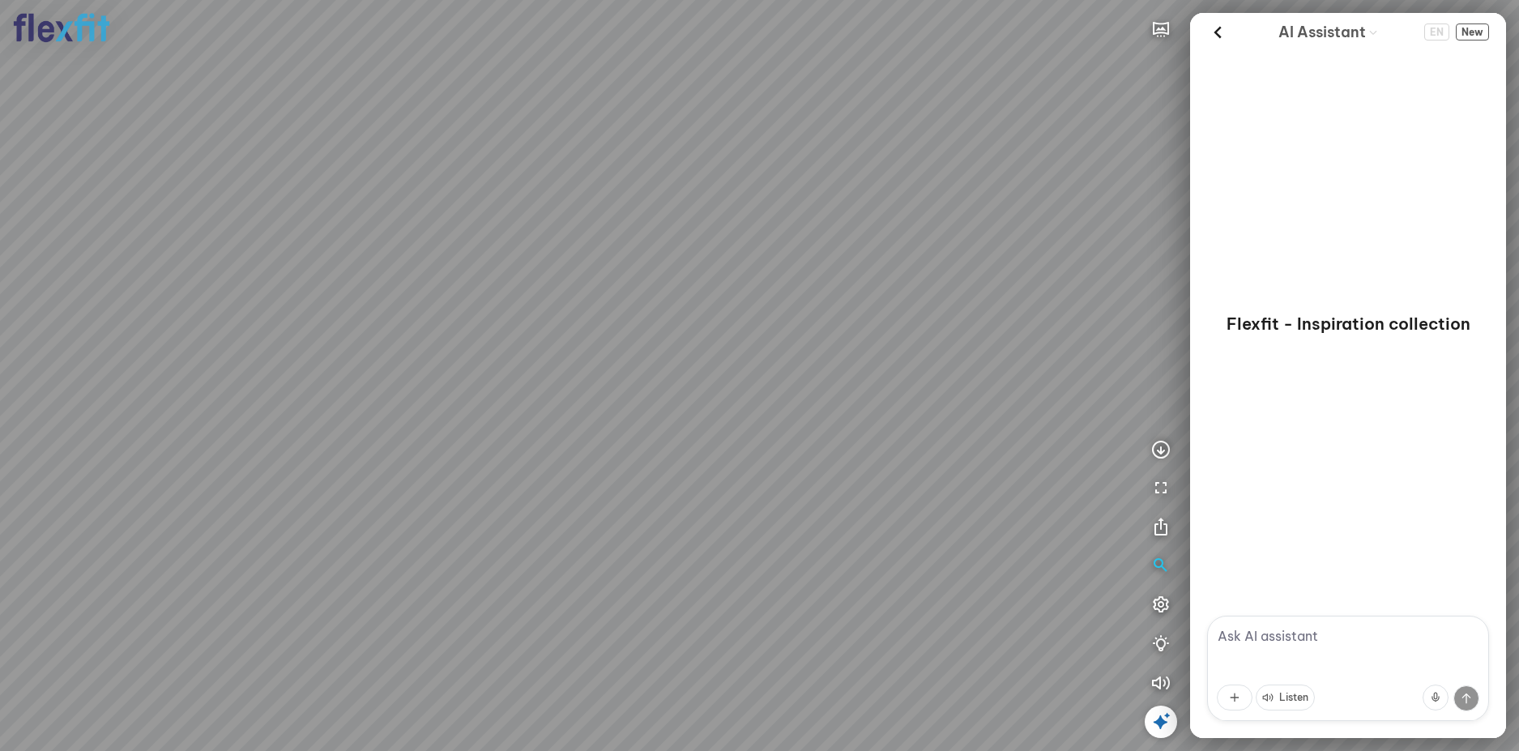
drag, startPoint x: 742, startPoint y: 441, endPoint x: 692, endPoint y: 434, distance: 50.6
click at [701, 436] on div at bounding box center [759, 375] width 1519 height 751
drag, startPoint x: 786, startPoint y: 433, endPoint x: 851, endPoint y: 426, distance: 65.1
click at [848, 426] on div at bounding box center [759, 375] width 1519 height 751
drag, startPoint x: 827, startPoint y: 441, endPoint x: 735, endPoint y: 450, distance: 92.9
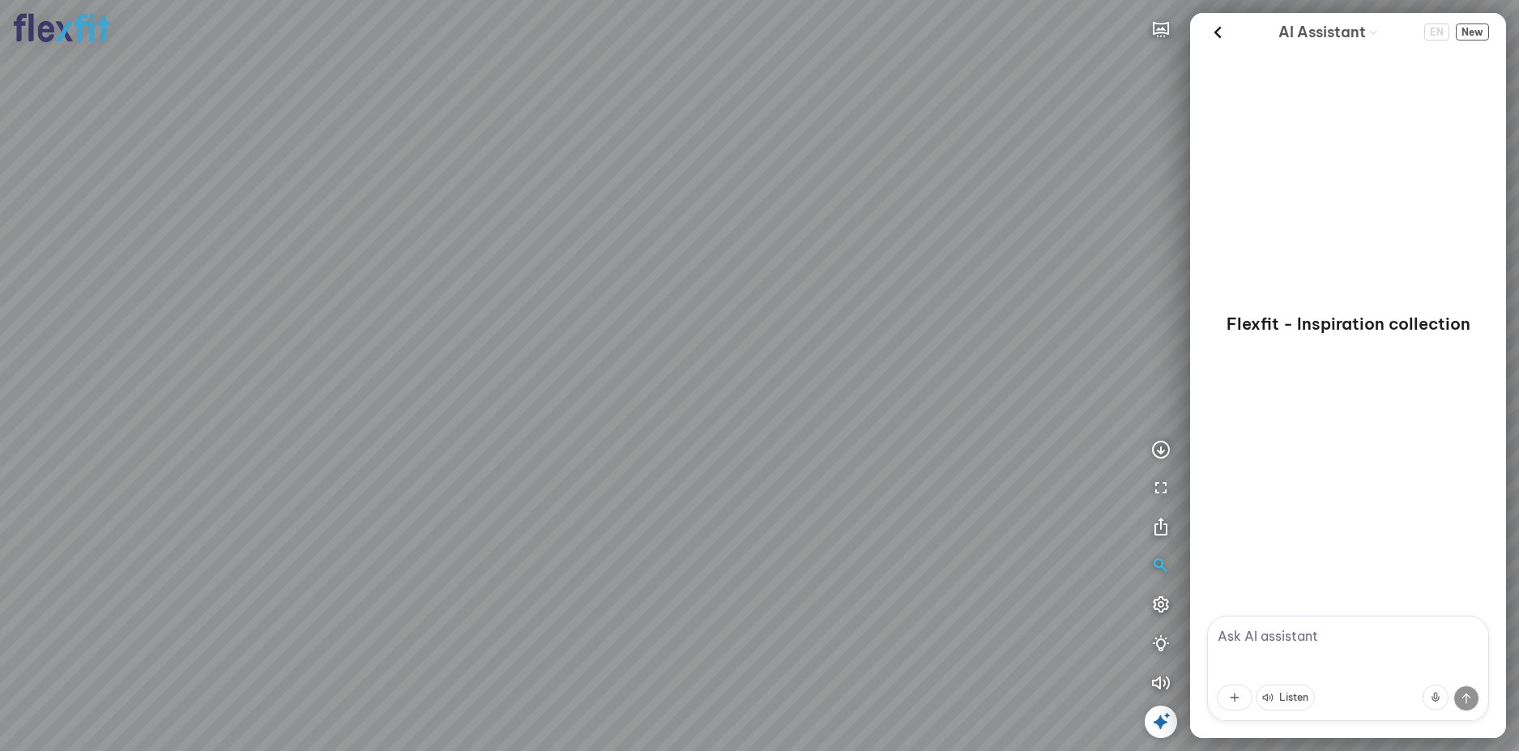
click at [735, 450] on div at bounding box center [759, 375] width 1519 height 751
drag, startPoint x: 791, startPoint y: 454, endPoint x: 709, endPoint y: 407, distance: 94.3
click at [716, 411] on div at bounding box center [759, 375] width 1519 height 751
drag, startPoint x: 798, startPoint y: 433, endPoint x: 706, endPoint y: 407, distance: 95.1
click at [707, 408] on div at bounding box center [759, 375] width 1519 height 751
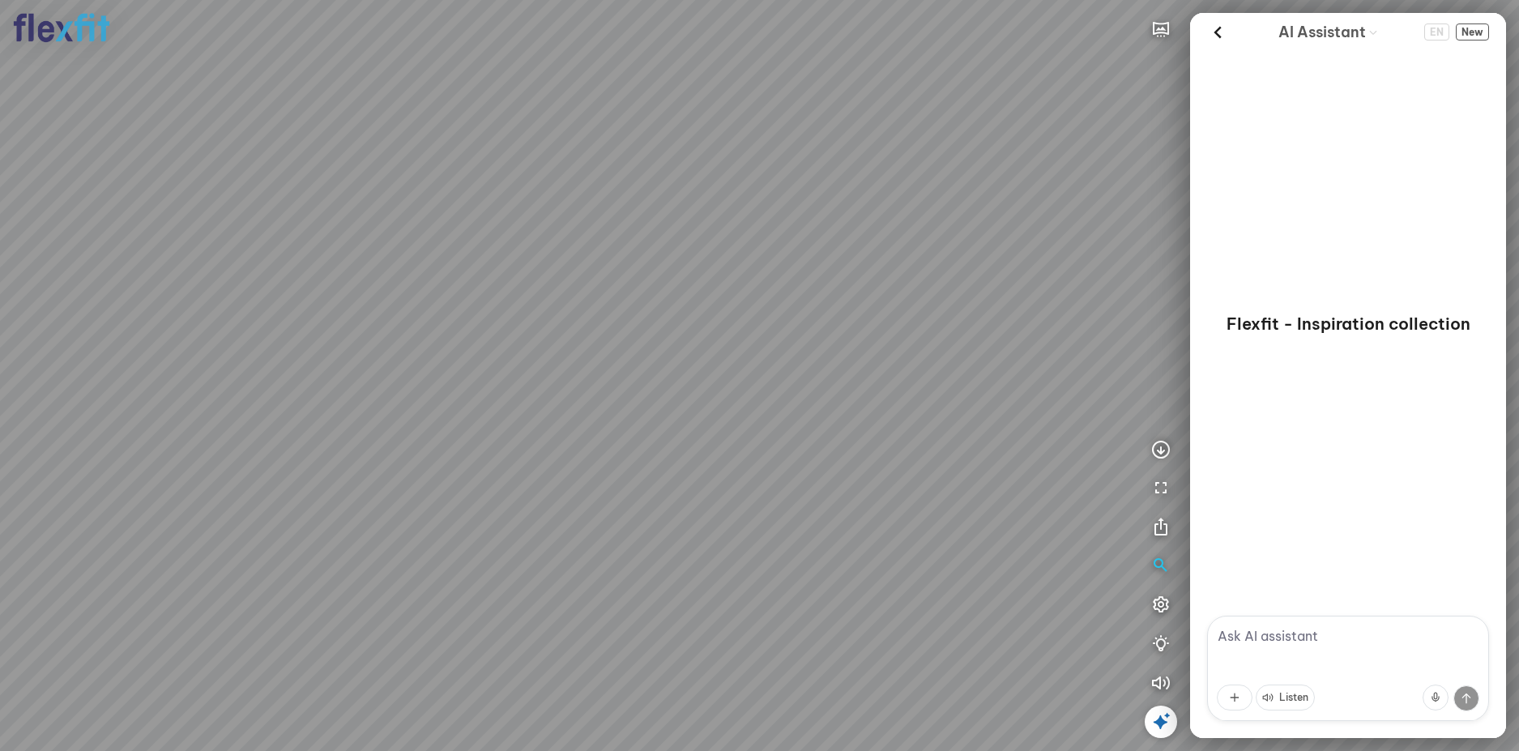
click at [729, 453] on div at bounding box center [759, 375] width 1519 height 751
drag, startPoint x: 851, startPoint y: 446, endPoint x: 759, endPoint y: 478, distance: 97.1
click at [759, 478] on div at bounding box center [759, 375] width 1519 height 751
click at [897, 457] on div at bounding box center [759, 375] width 1519 height 751
click at [876, 450] on div at bounding box center [759, 375] width 1519 height 751
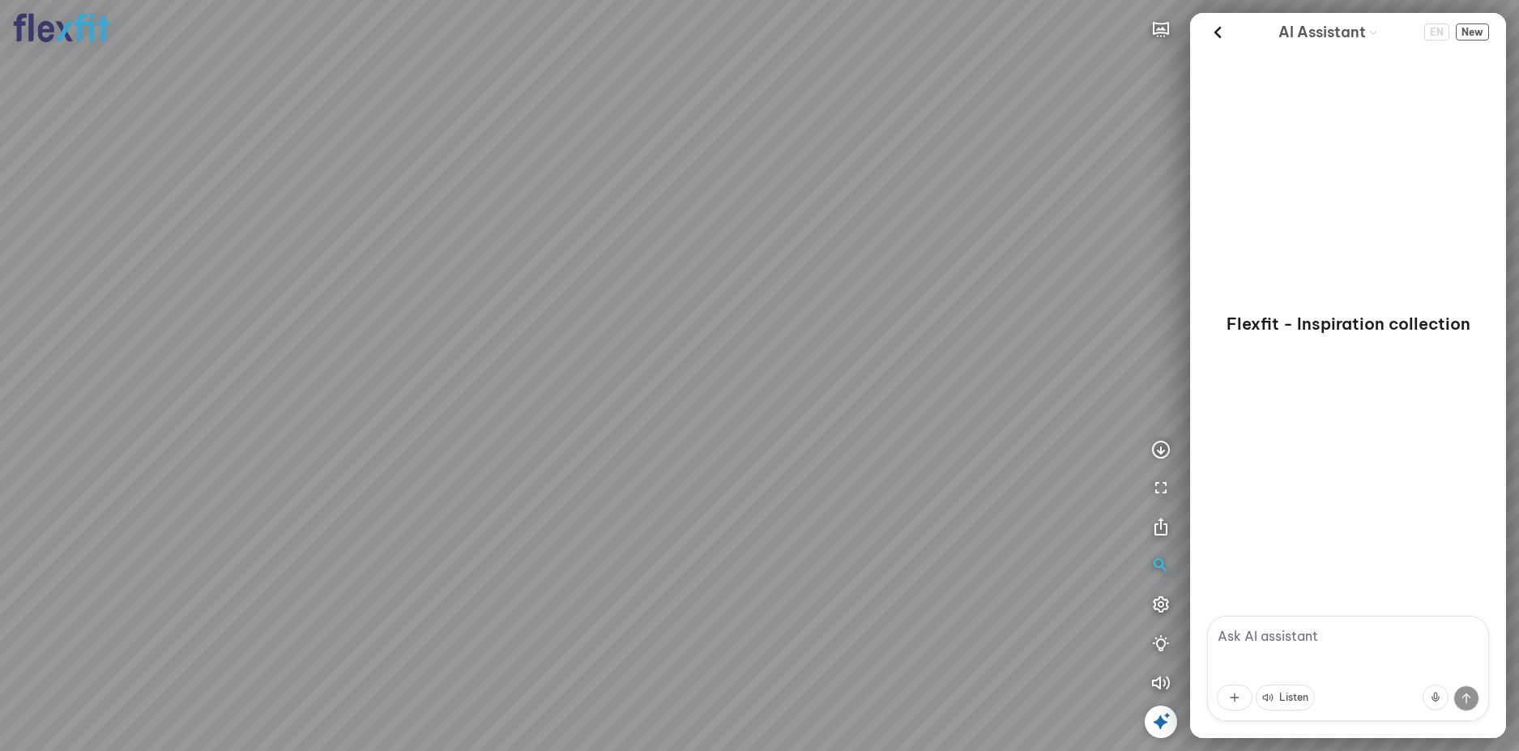
click at [862, 447] on div at bounding box center [759, 375] width 1519 height 751
click at [821, 468] on div at bounding box center [759, 375] width 1519 height 751
click at [821, 480] on div at bounding box center [759, 375] width 1519 height 751
click at [860, 399] on div at bounding box center [759, 375] width 1519 height 751
click at [848, 393] on div at bounding box center [759, 375] width 1519 height 751
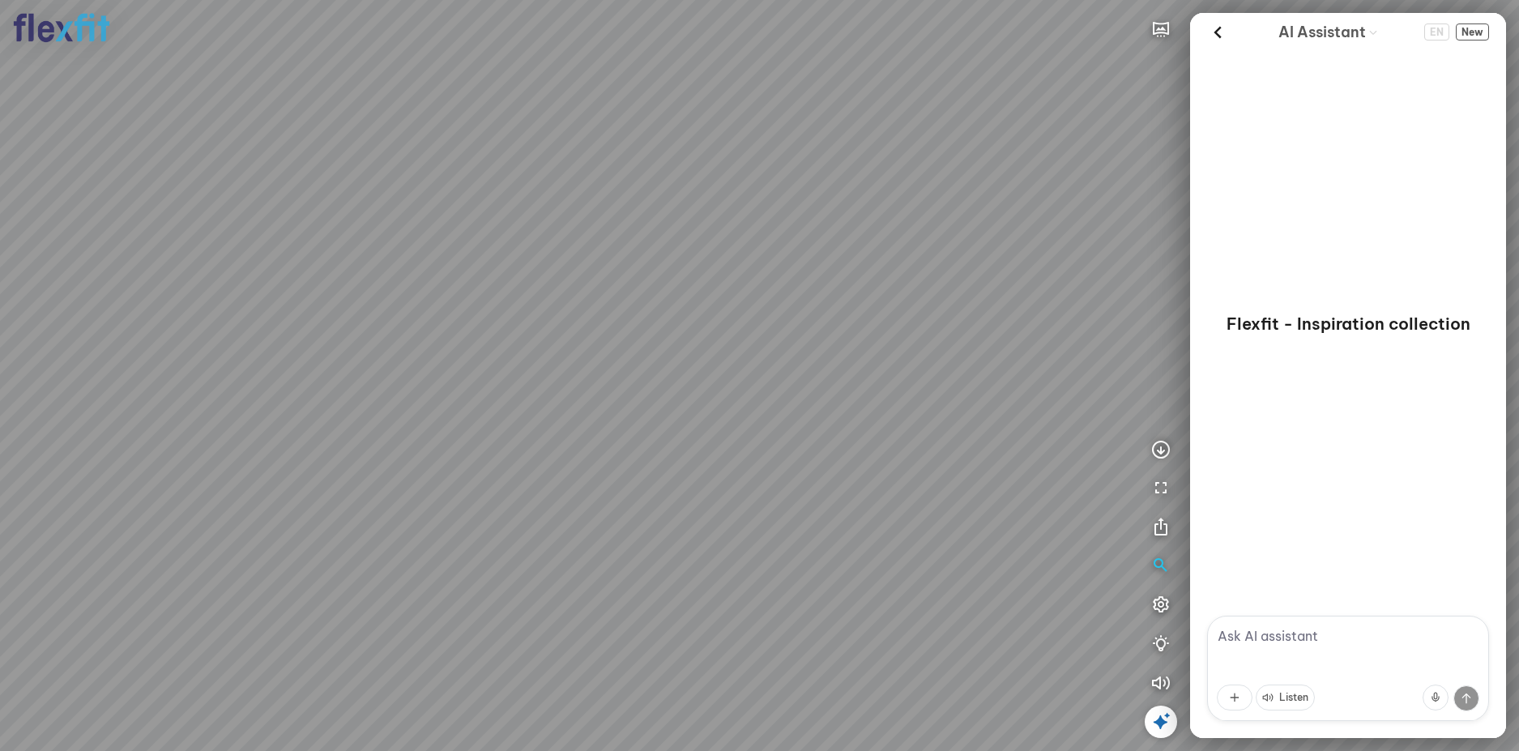
click at [871, 405] on div at bounding box center [759, 375] width 1519 height 751
click at [961, 466] on div at bounding box center [759, 375] width 1519 height 751
click at [889, 396] on div at bounding box center [759, 375] width 1519 height 751
click at [963, 382] on div at bounding box center [759, 375] width 1519 height 751
click at [1111, 407] on div at bounding box center [759, 375] width 1519 height 751
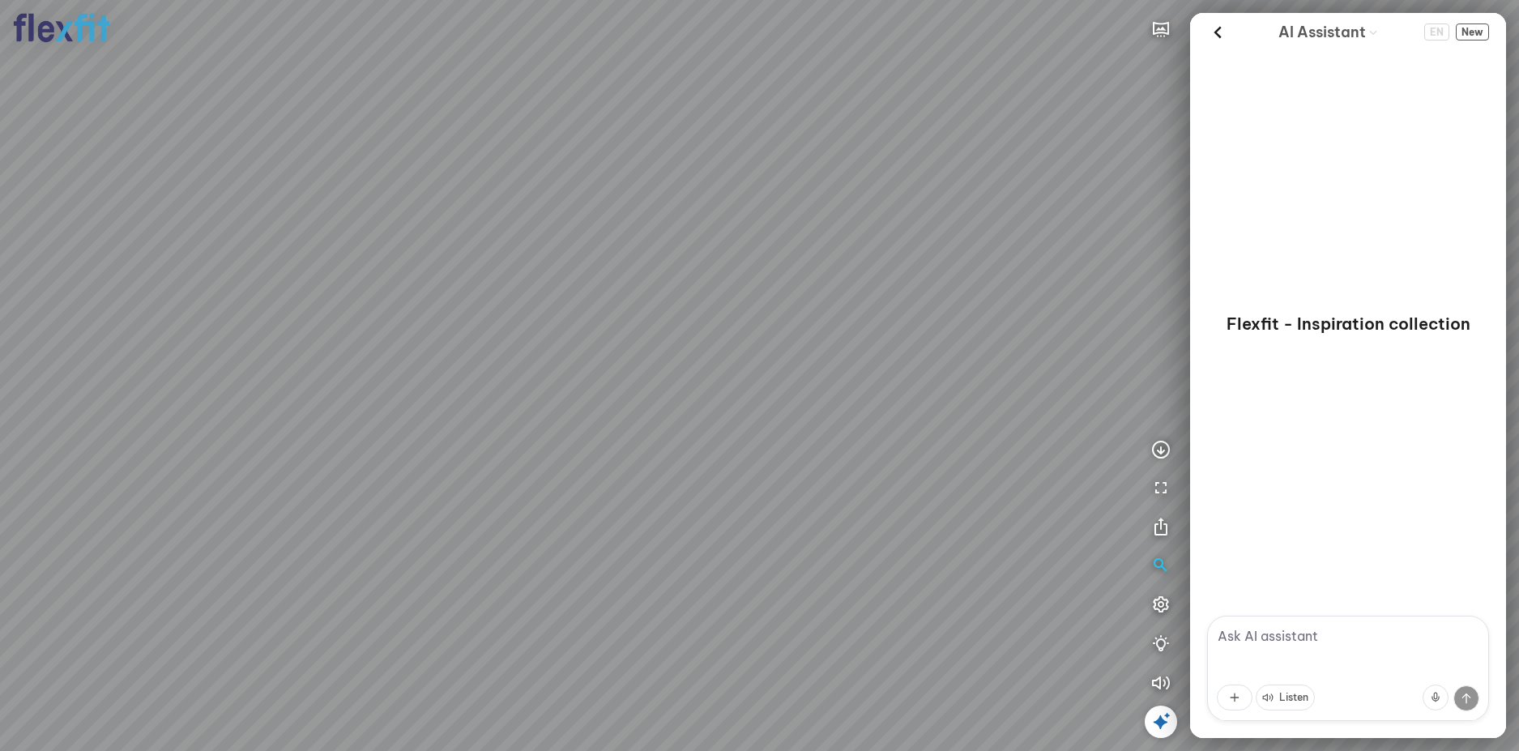
click at [1234, 438] on div "INFO: krpano 1.20.8 (build [DATE]) INFO: HTML5/Desktop - Chrome 139.0 - WebGL I…" at bounding box center [759, 375] width 1519 height 751
click at [1195, 427] on div "INFO: krpano 1.20.8 (build [DATE]) INFO: HTML5/Desktop - Chrome 139.0 - WebGL I…" at bounding box center [759, 375] width 1519 height 751
click at [821, 399] on div at bounding box center [759, 375] width 1519 height 751
click at [738, 393] on div at bounding box center [759, 375] width 1519 height 751
click at [956, 479] on div at bounding box center [759, 375] width 1519 height 751
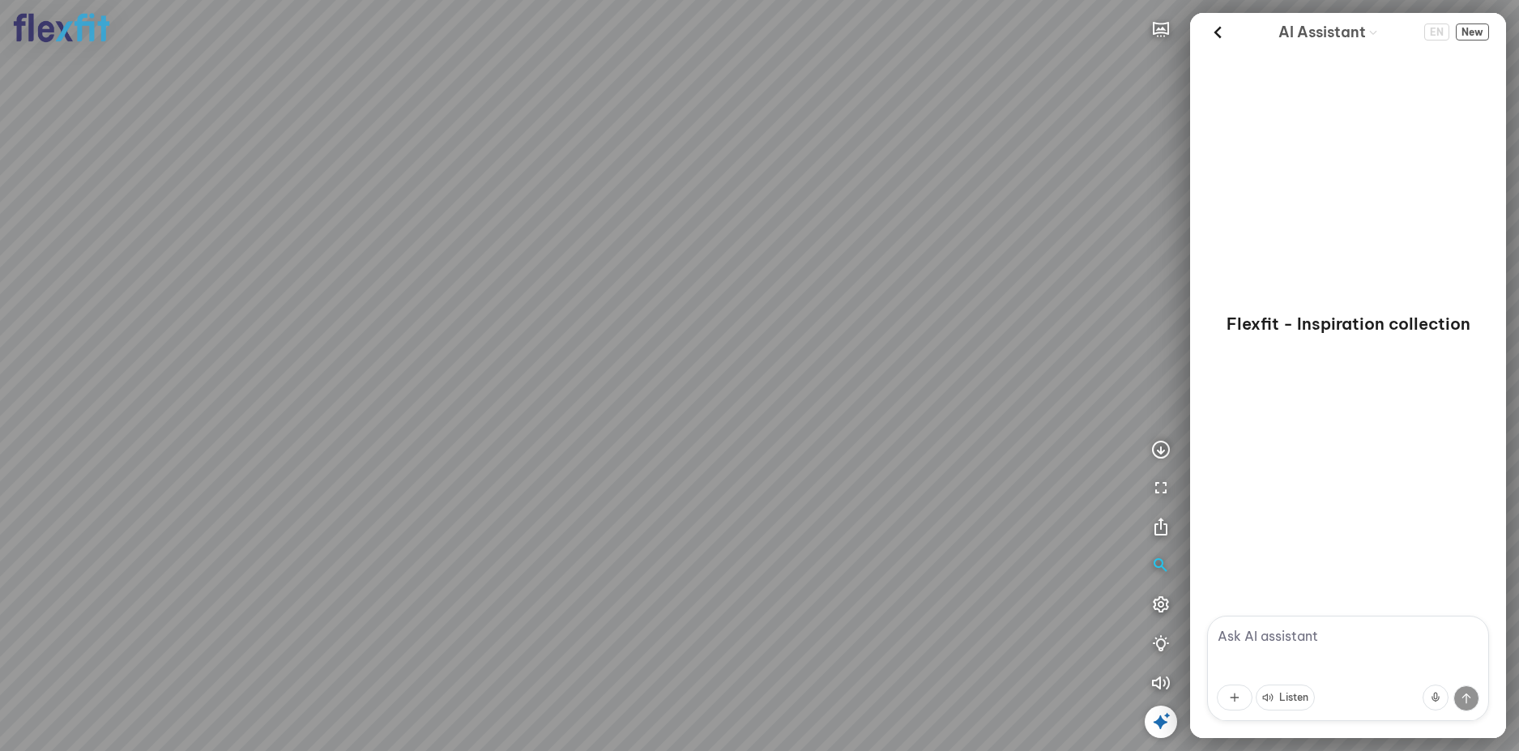
click at [791, 486] on div at bounding box center [759, 375] width 1519 height 751
click at [740, 466] on div at bounding box center [759, 375] width 1519 height 751
click at [834, 453] on div at bounding box center [759, 375] width 1519 height 751
click at [848, 485] on div at bounding box center [759, 375] width 1519 height 751
click at [821, 517] on div at bounding box center [759, 375] width 1519 height 751
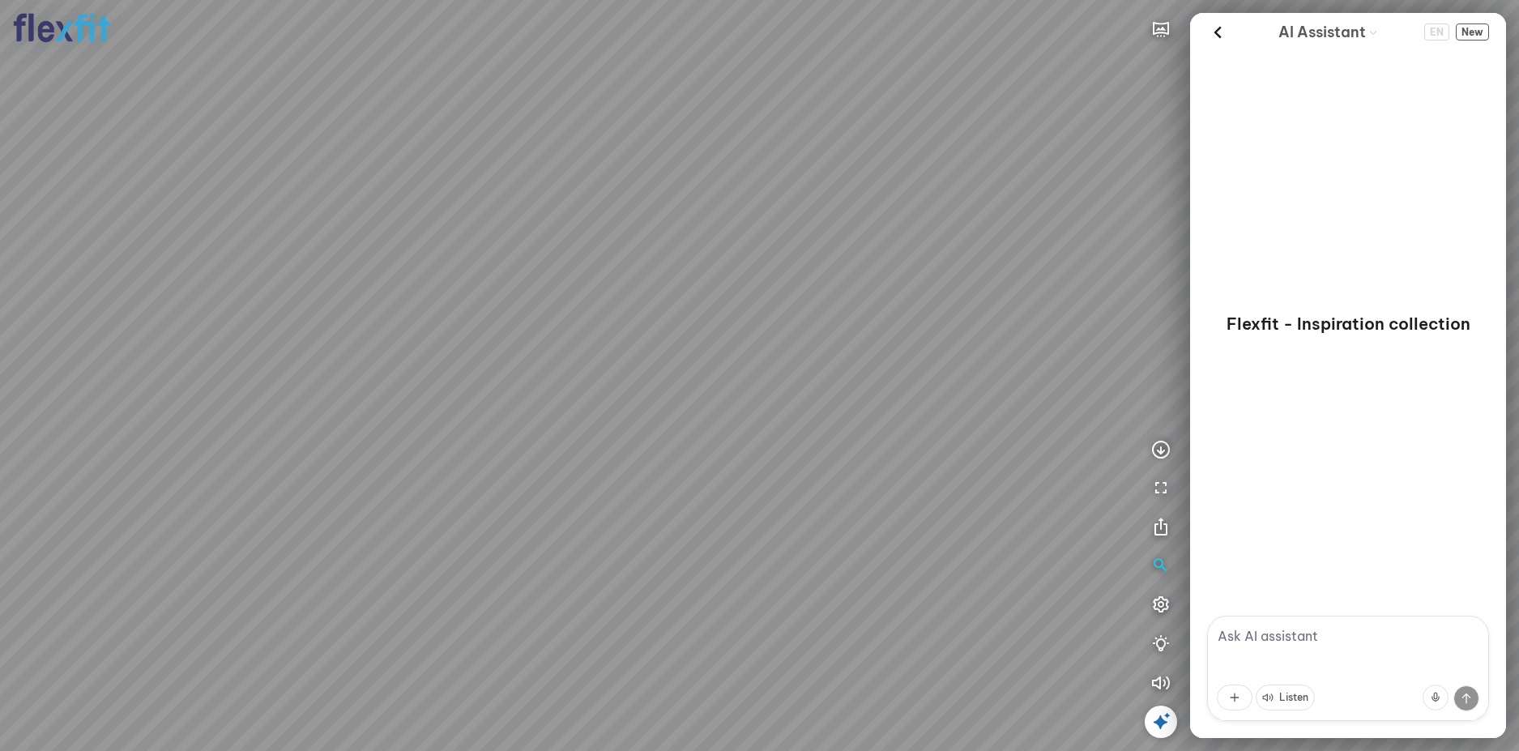
click at [777, 479] on div at bounding box center [759, 375] width 1519 height 751
click at [787, 498] on div at bounding box center [759, 375] width 1519 height 751
click at [729, 492] on div at bounding box center [759, 375] width 1519 height 751
click at [760, 454] on div at bounding box center [759, 375] width 1519 height 751
click at [765, 375] on div at bounding box center [759, 375] width 1519 height 751
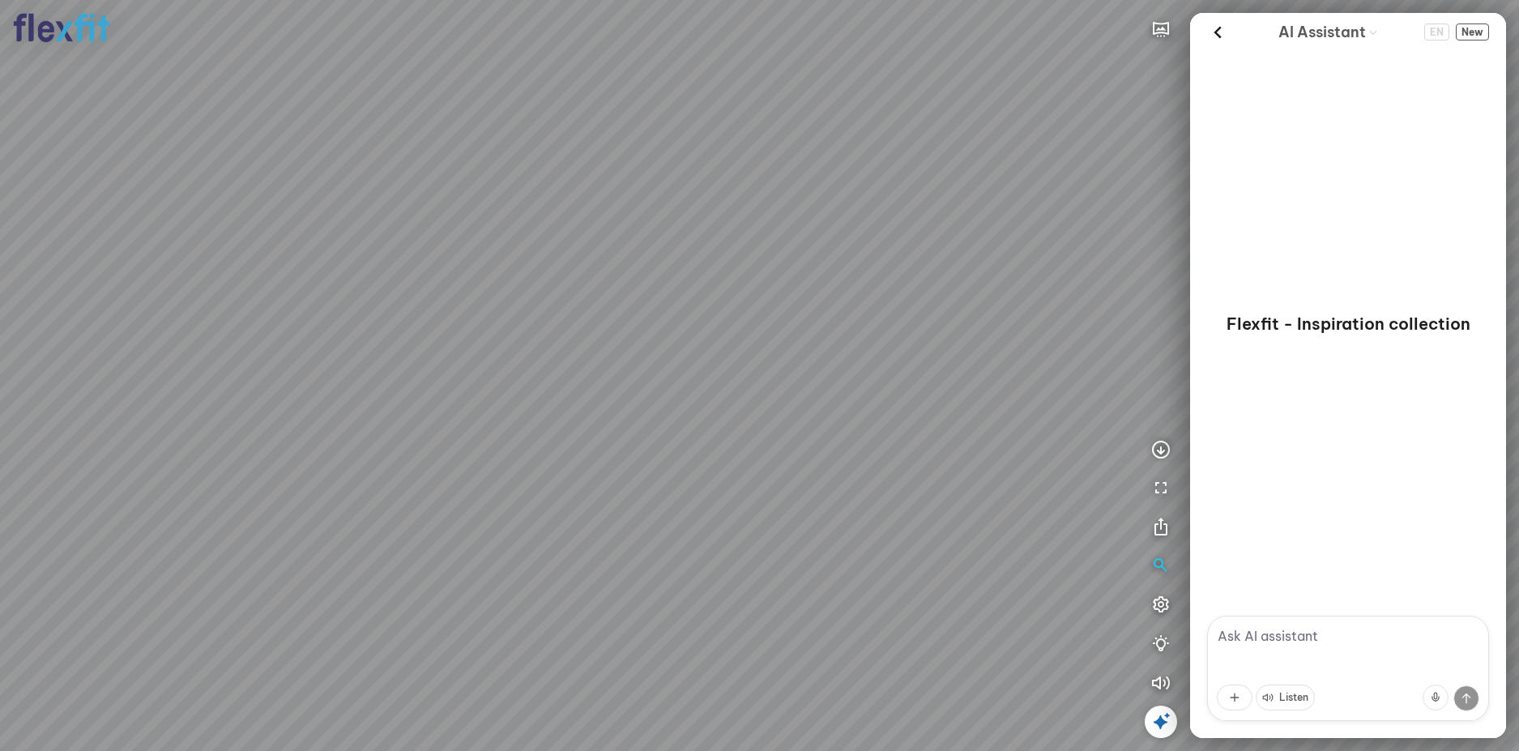
click at [694, 413] on div at bounding box center [759, 375] width 1519 height 751
click at [831, 429] on div at bounding box center [759, 375] width 1519 height 751
